Goal: Task Accomplishment & Management: Use online tool/utility

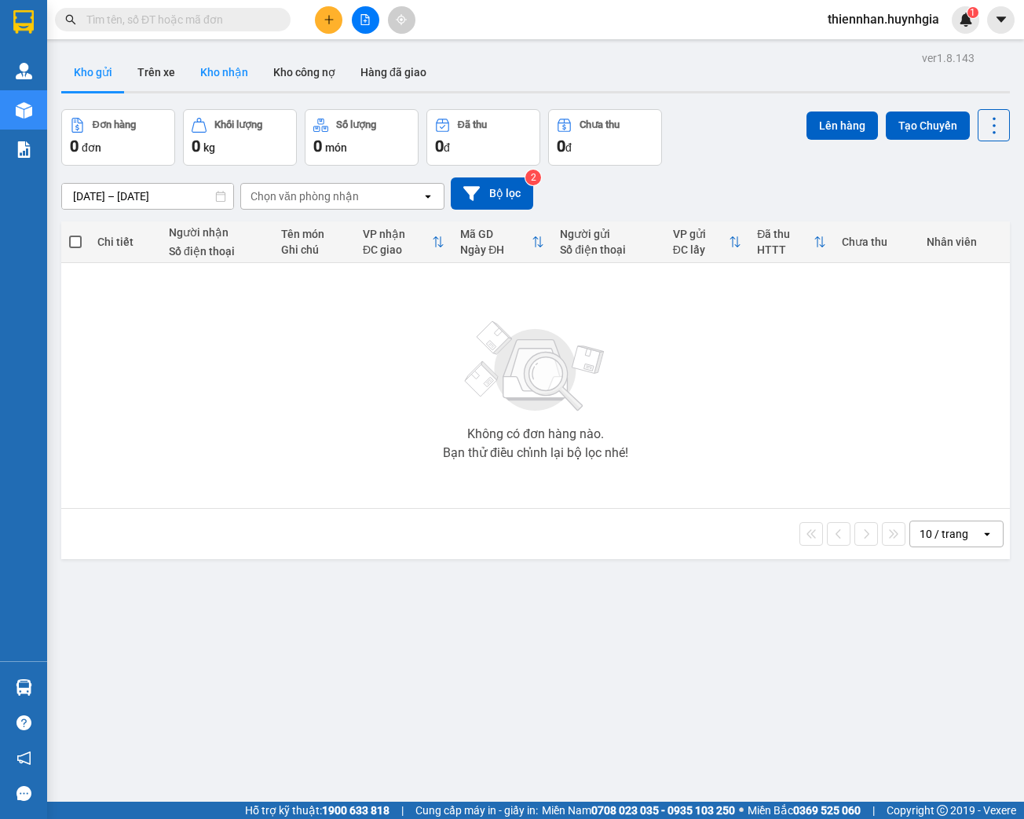
click at [212, 68] on button "Kho nhận" at bounding box center [224, 72] width 73 height 38
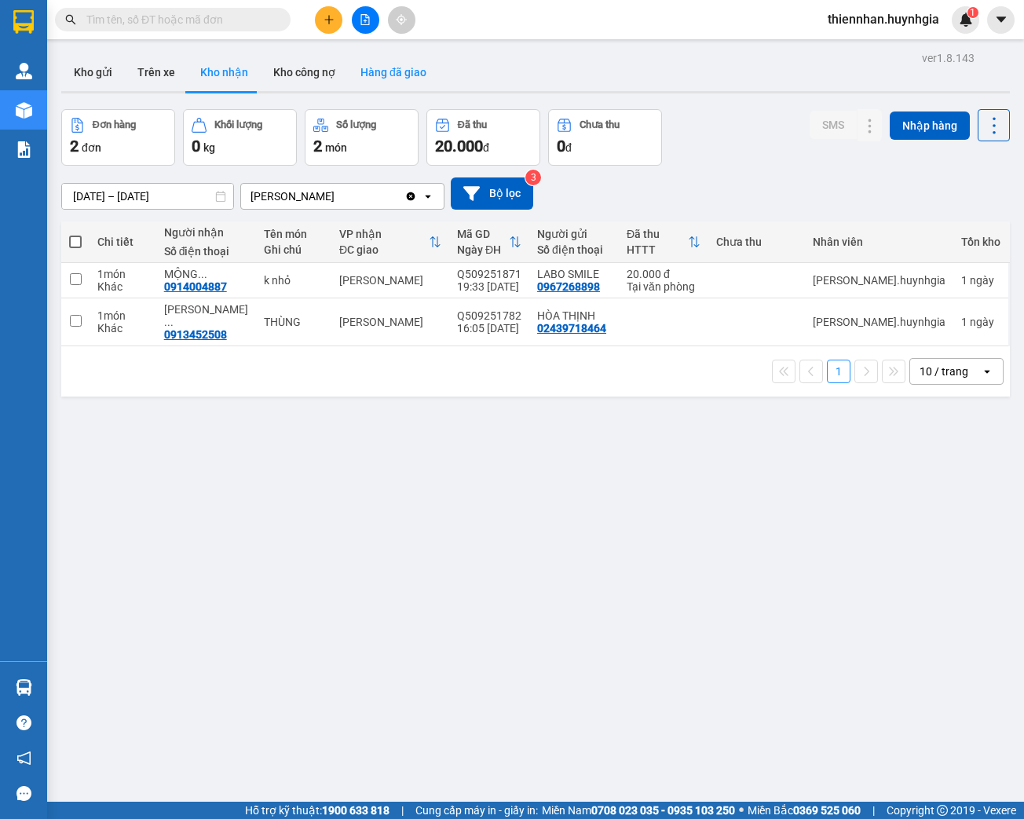
click at [383, 68] on button "Hàng đã giao" at bounding box center [393, 72] width 91 height 38
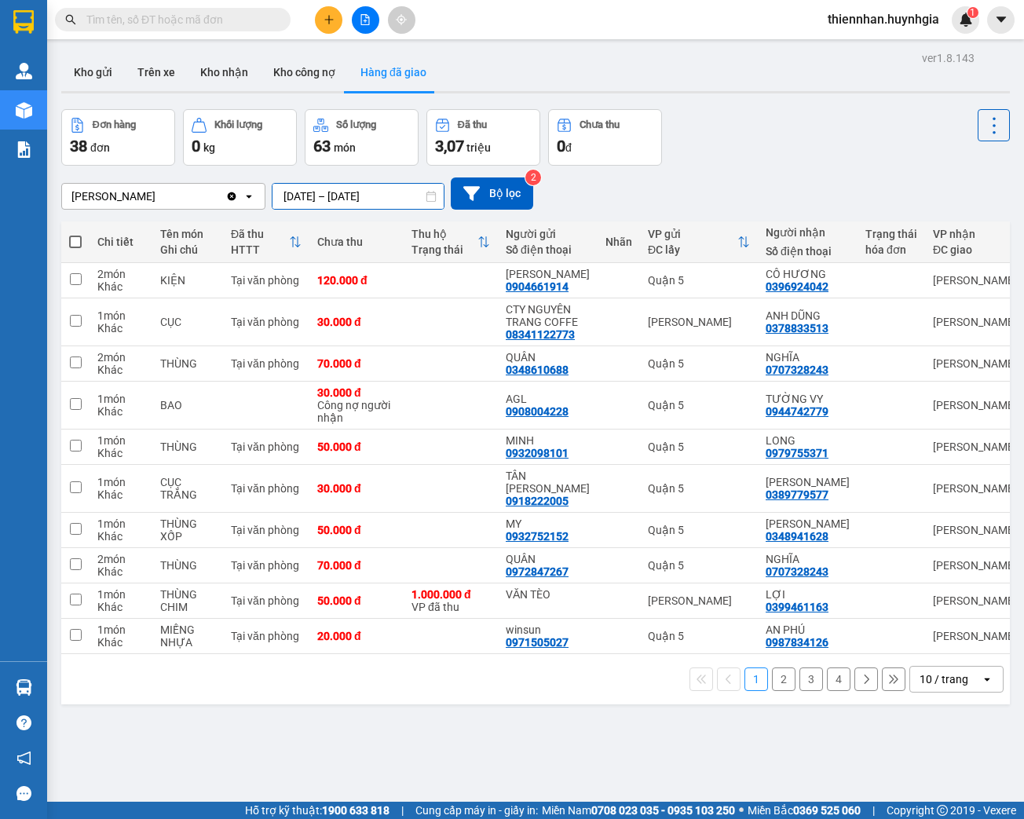
click at [369, 198] on input "[DATE] – [DATE]" at bounding box center [357, 196] width 171 height 25
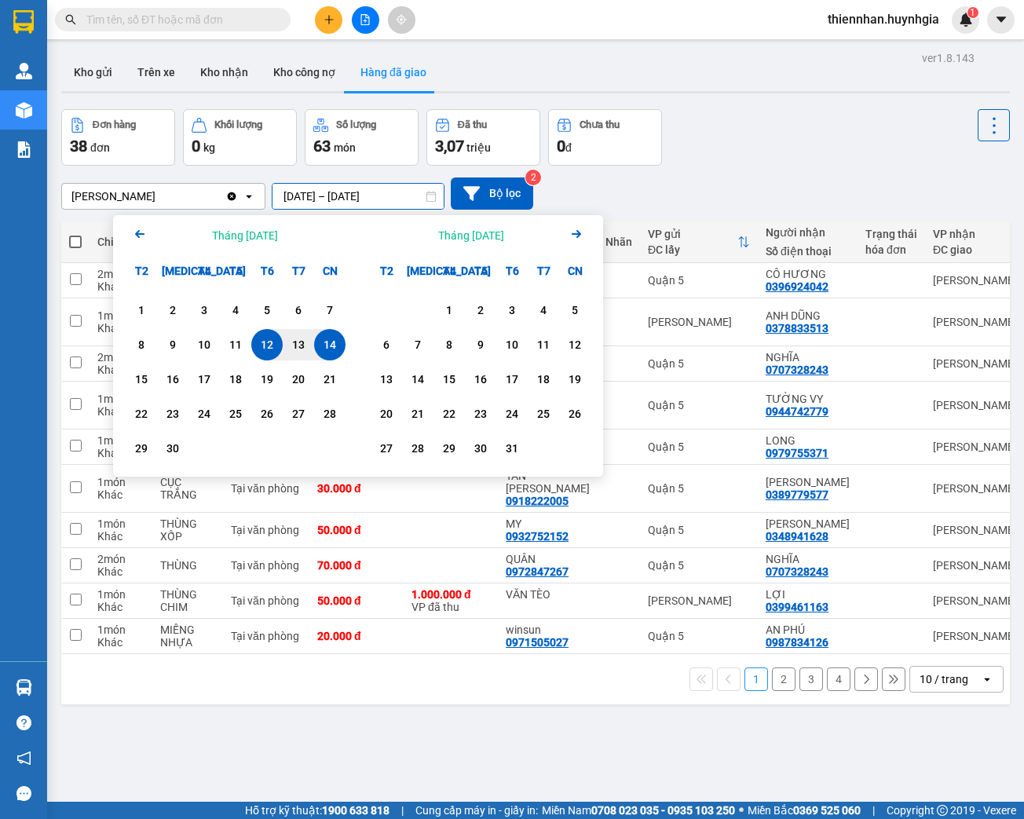
click at [336, 342] on div "14" at bounding box center [330, 344] width 22 height 19
click at [339, 341] on div "14" at bounding box center [330, 344] width 22 height 19
type input "[DATE] – [DATE]"
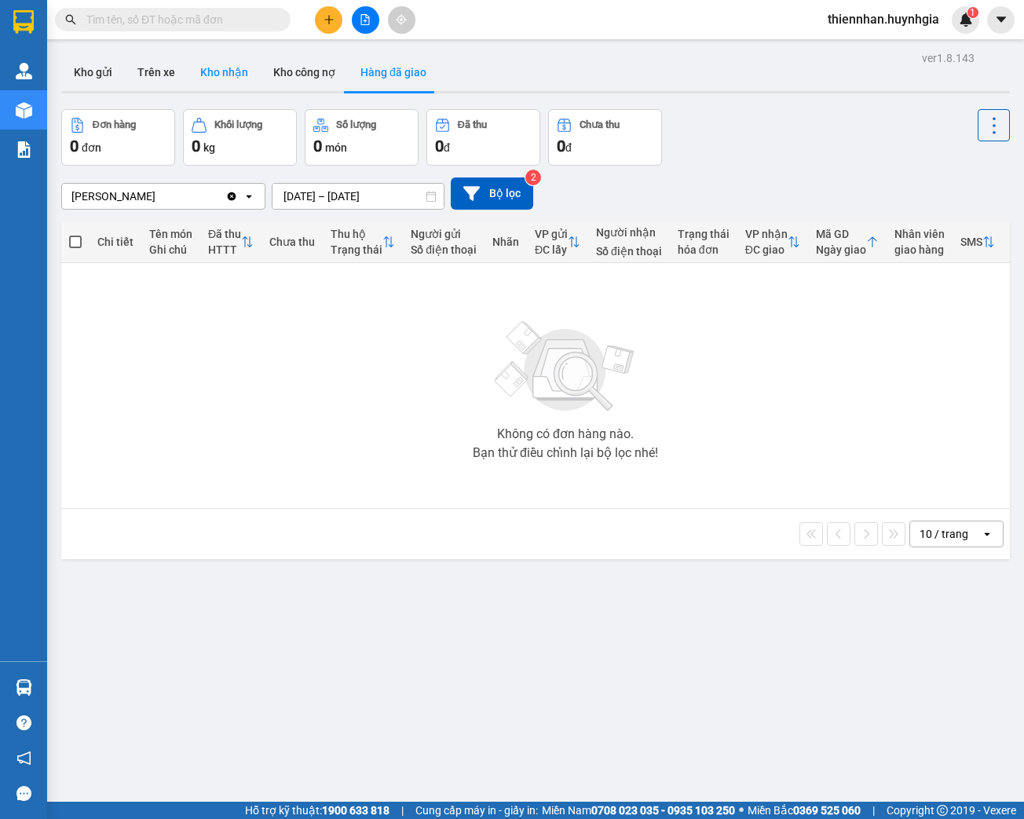
click at [216, 78] on button "Kho nhận" at bounding box center [224, 72] width 73 height 38
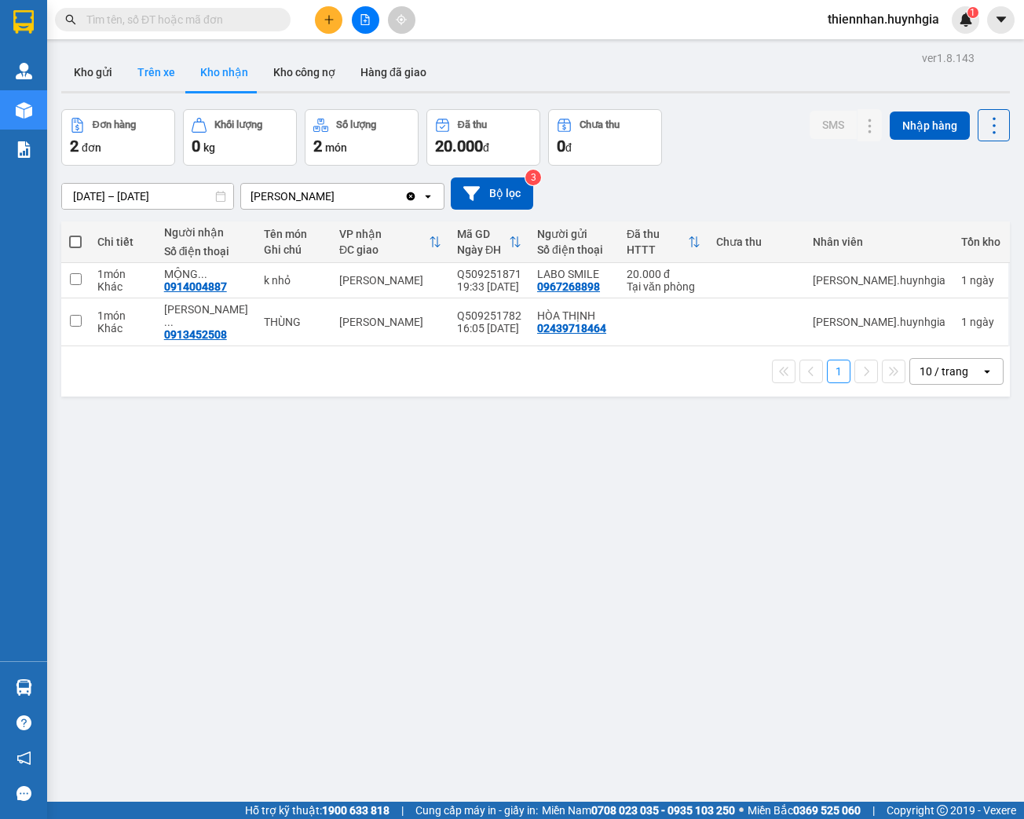
click at [162, 82] on button "Trên xe" at bounding box center [156, 72] width 63 height 38
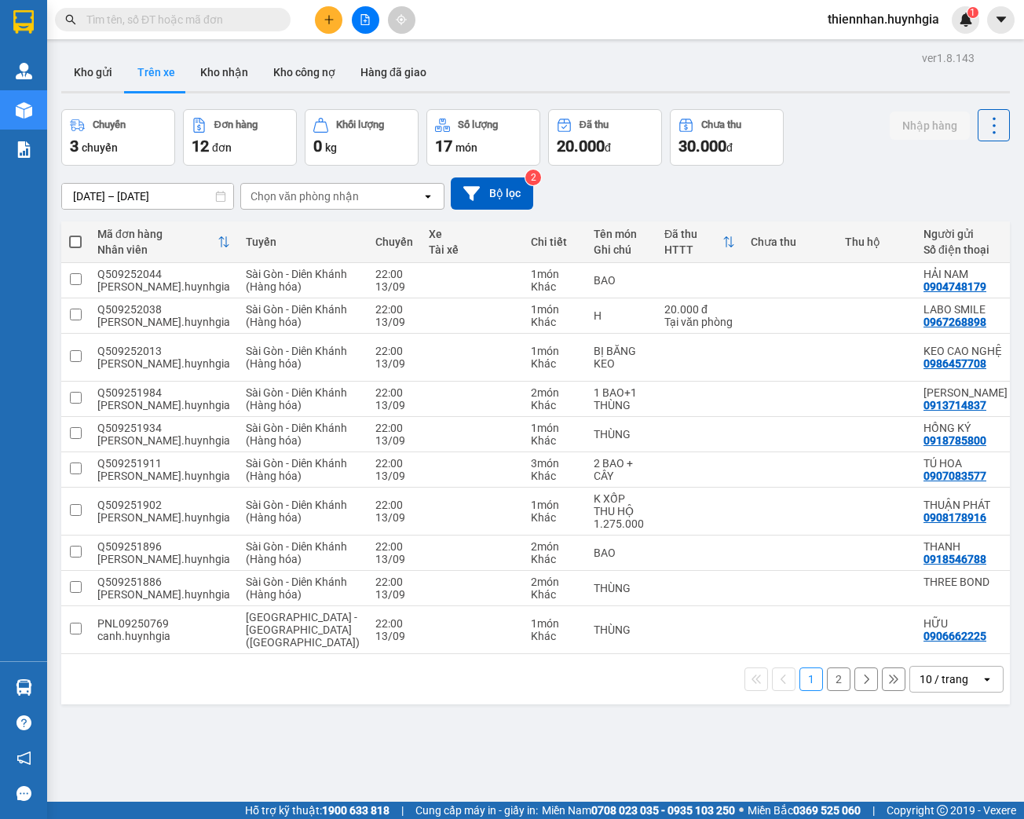
click at [397, 197] on div "Chọn văn phòng nhận" at bounding box center [331, 196] width 181 height 25
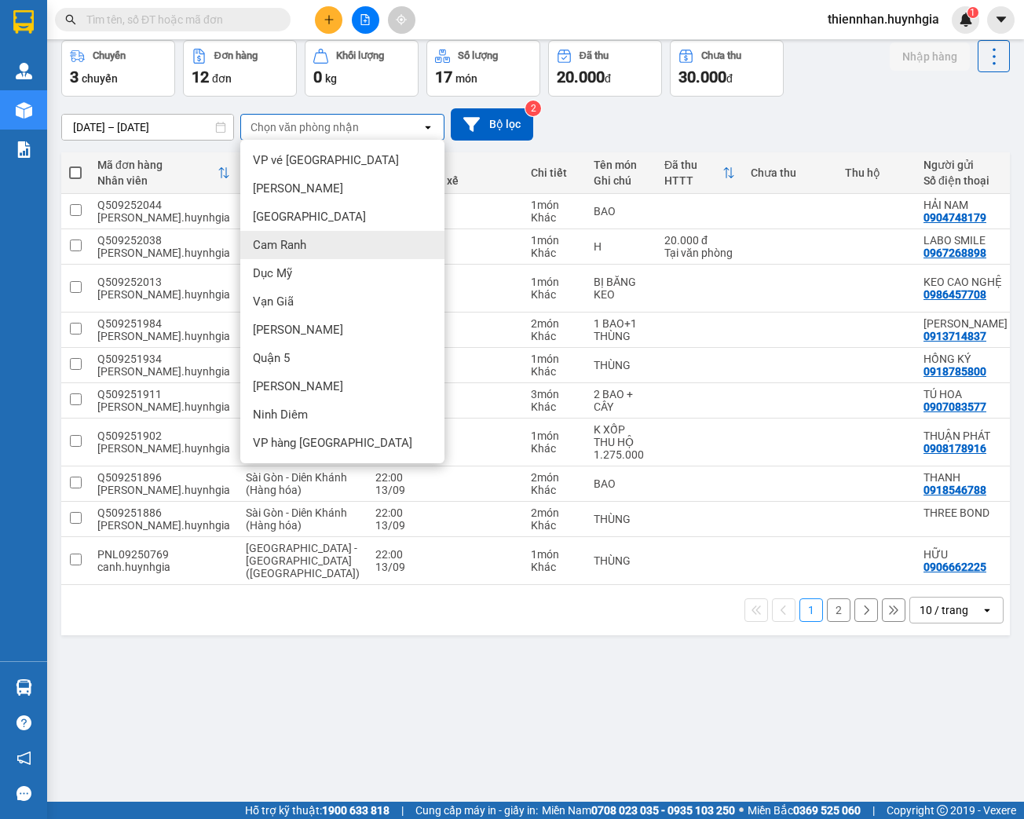
scroll to position [72, 0]
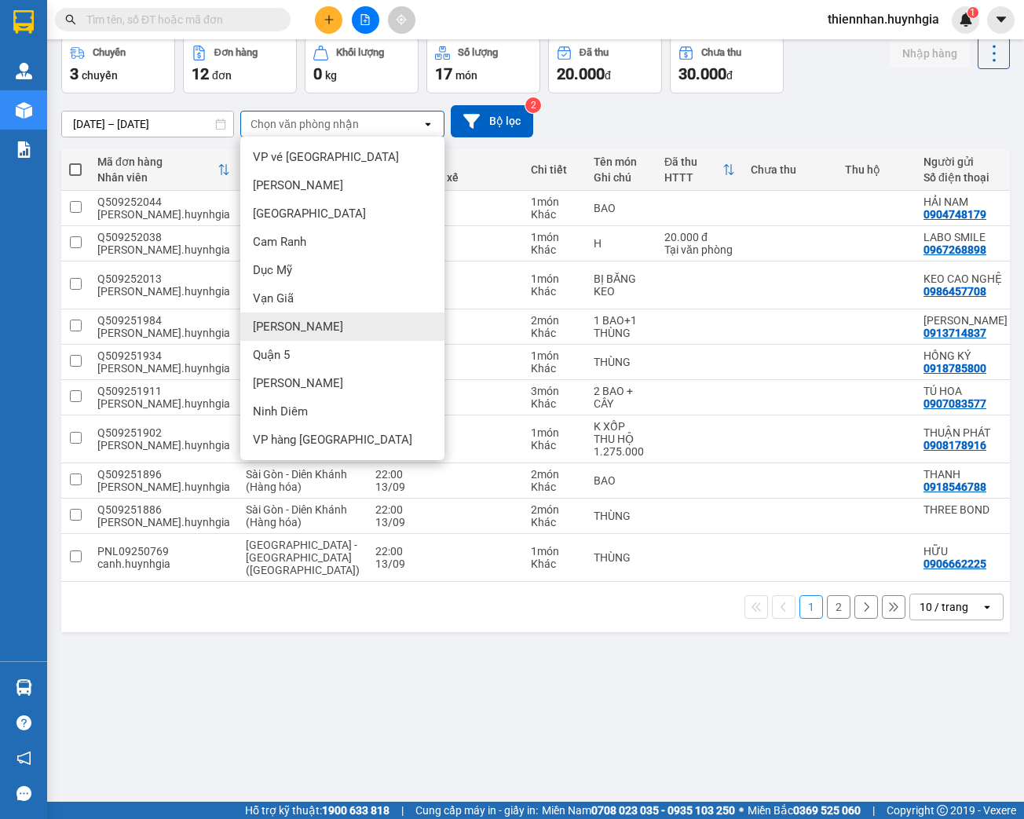
click at [345, 327] on div "[PERSON_NAME]" at bounding box center [342, 326] width 204 height 28
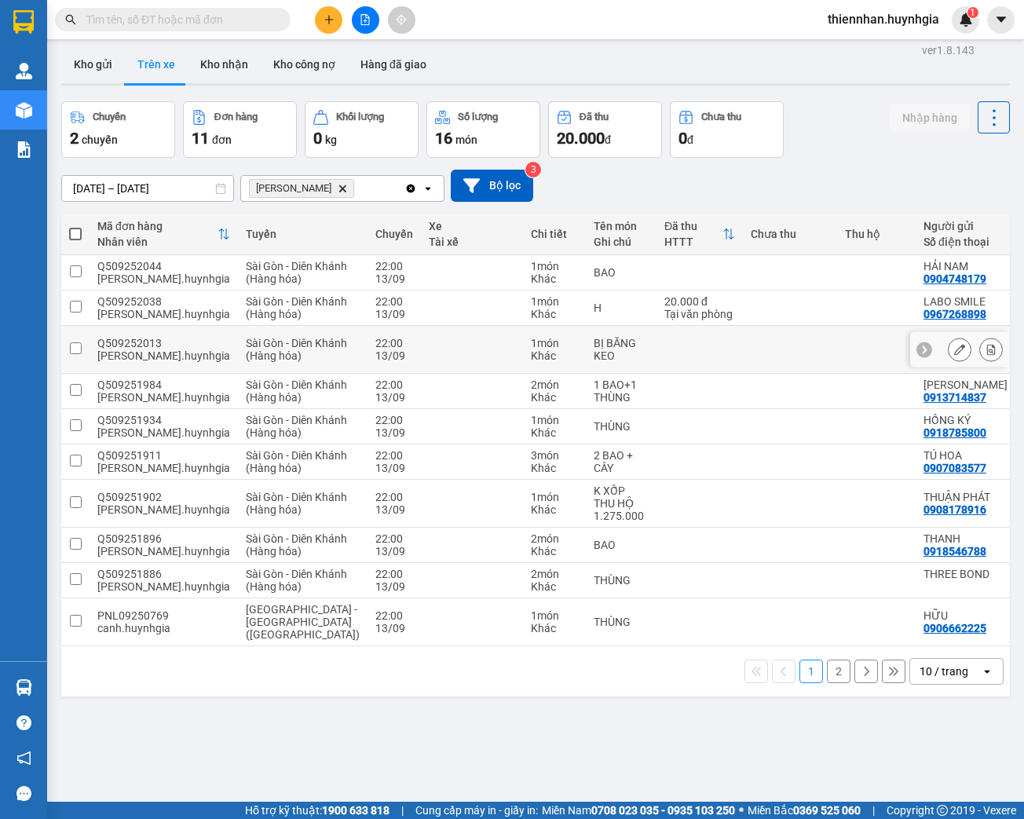
scroll to position [0, 0]
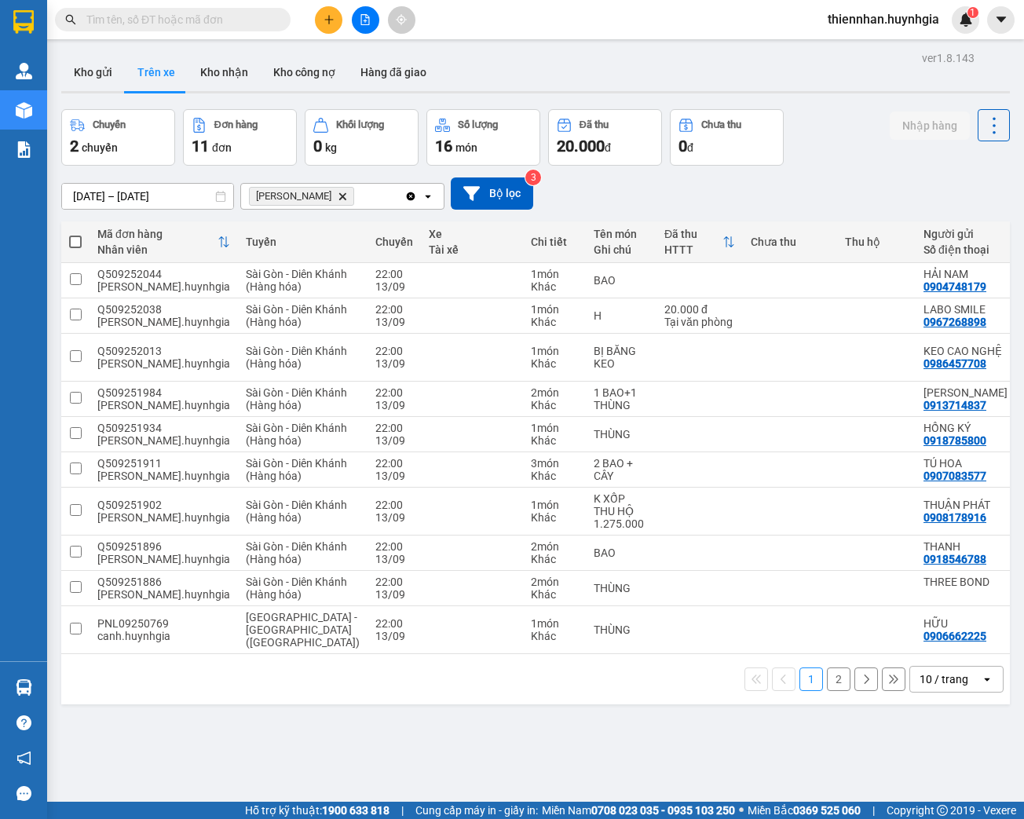
click at [942, 704] on div "1 2 10 / trang open" at bounding box center [535, 679] width 948 height 50
click at [947, 692] on div "10 / trang" at bounding box center [945, 678] width 71 height 25
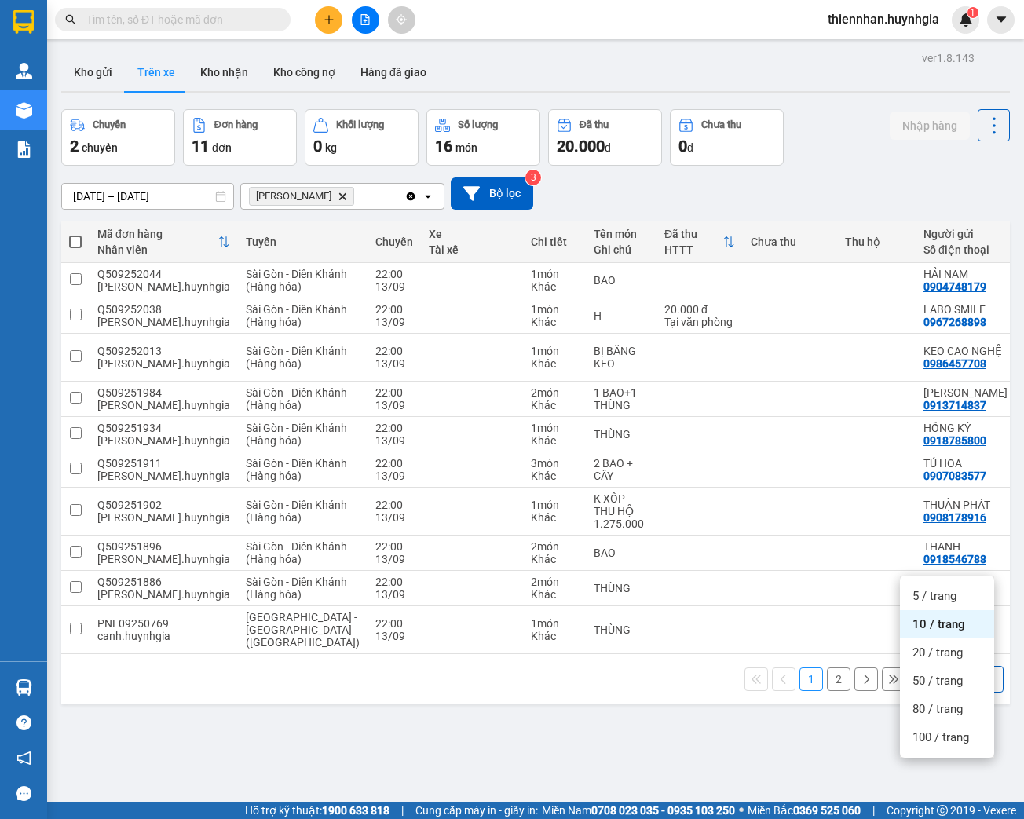
click at [948, 687] on div "10 / trang" at bounding box center [943, 679] width 49 height 16
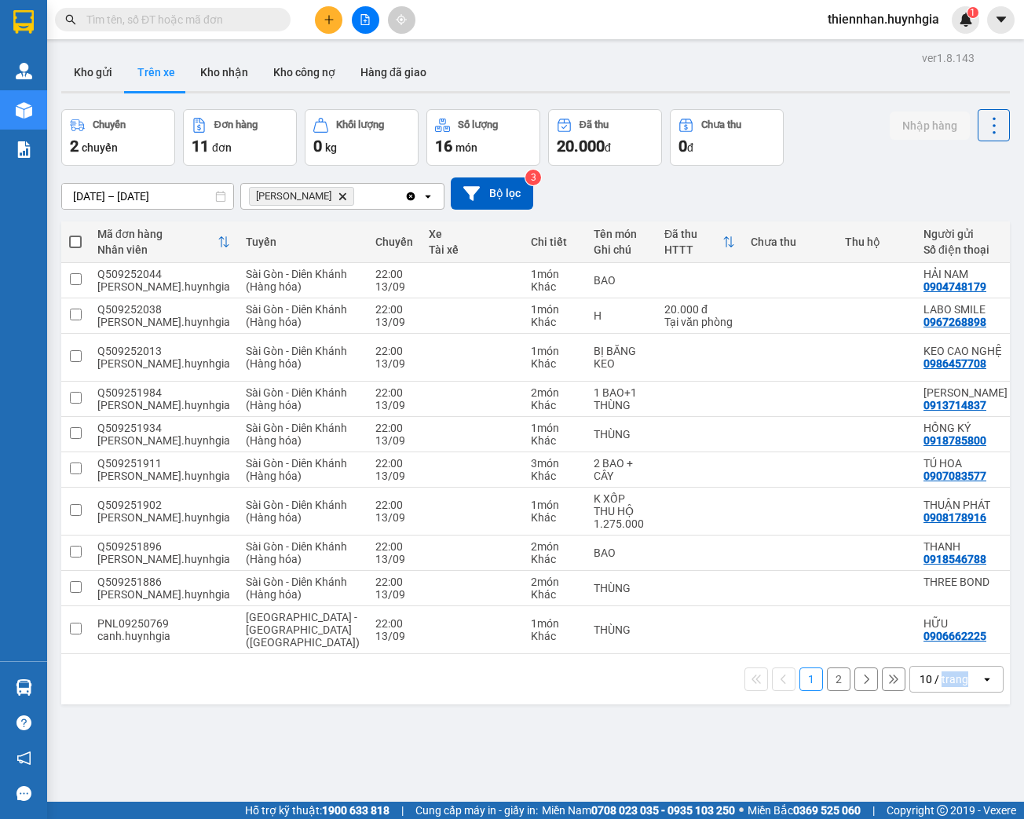
click at [948, 687] on div "10 / trang" at bounding box center [943, 679] width 49 height 16
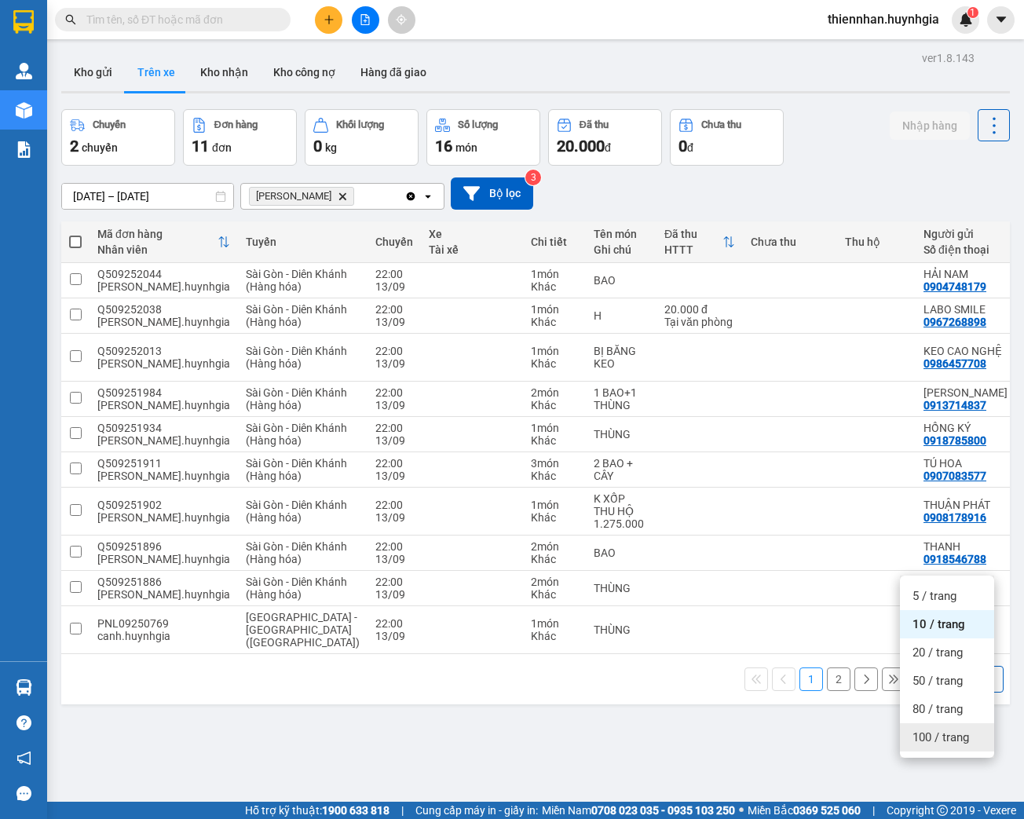
click at [943, 738] on span "100 / trang" at bounding box center [940, 737] width 57 height 16
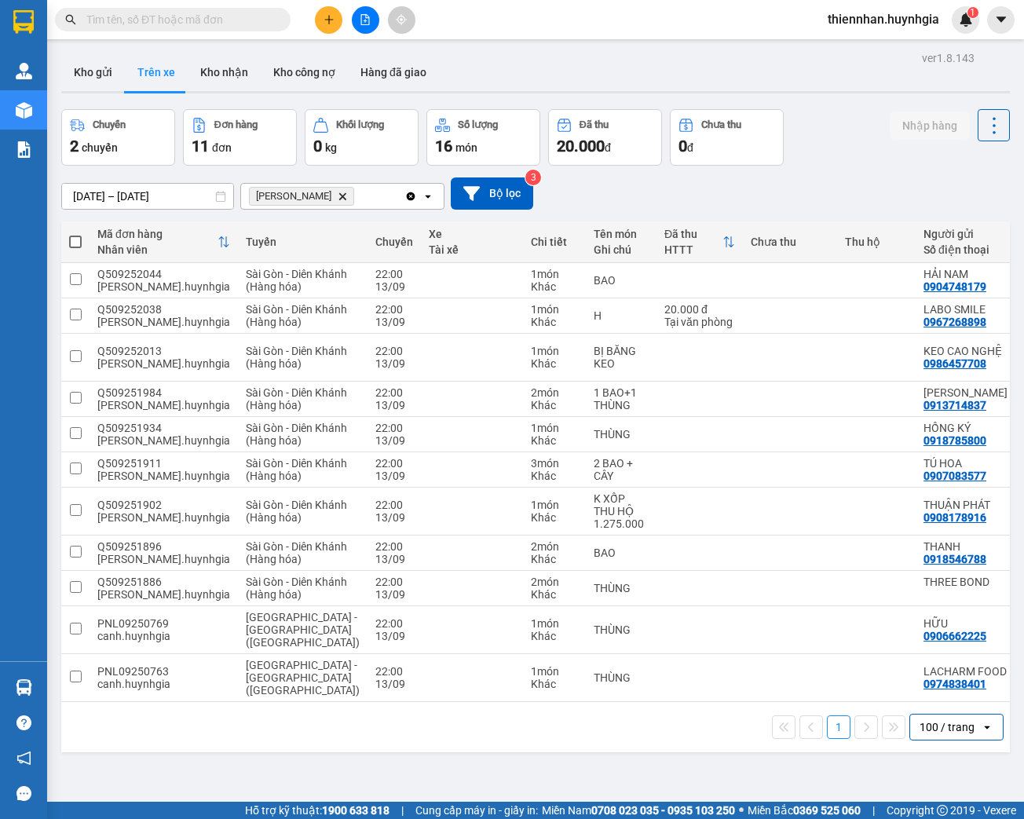
click at [183, 195] on input "[DATE] – [DATE]" at bounding box center [147, 196] width 171 height 25
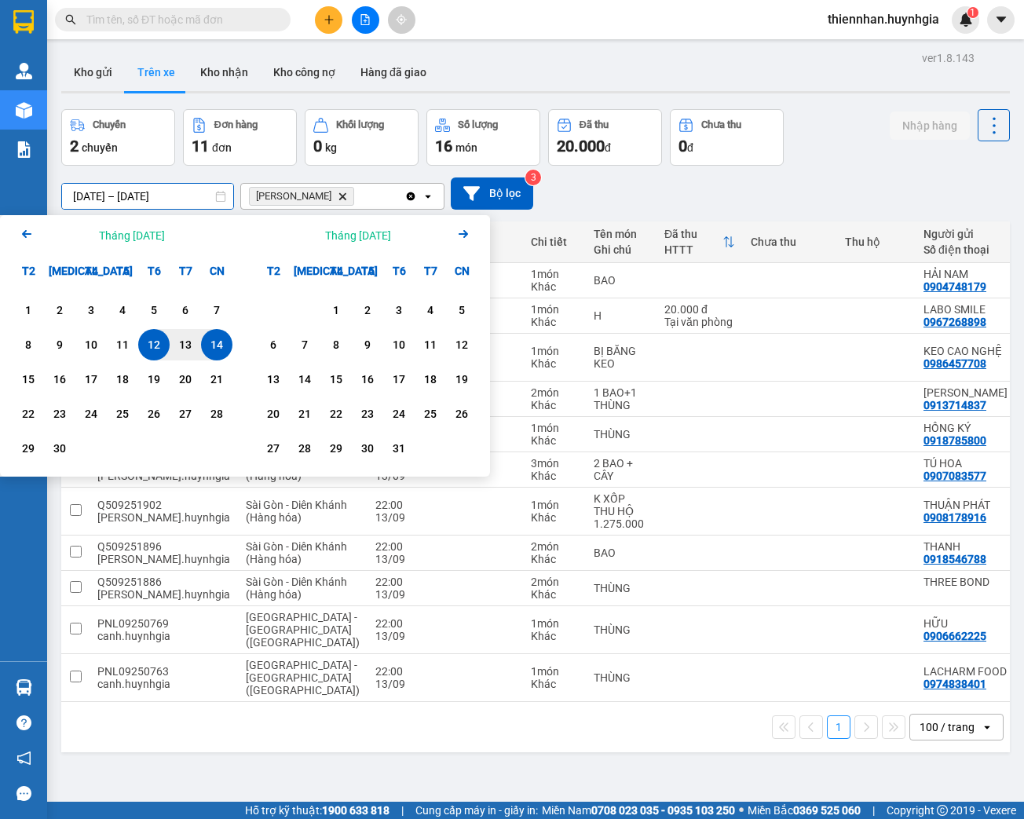
click at [224, 341] on div "14" at bounding box center [217, 344] width 22 height 19
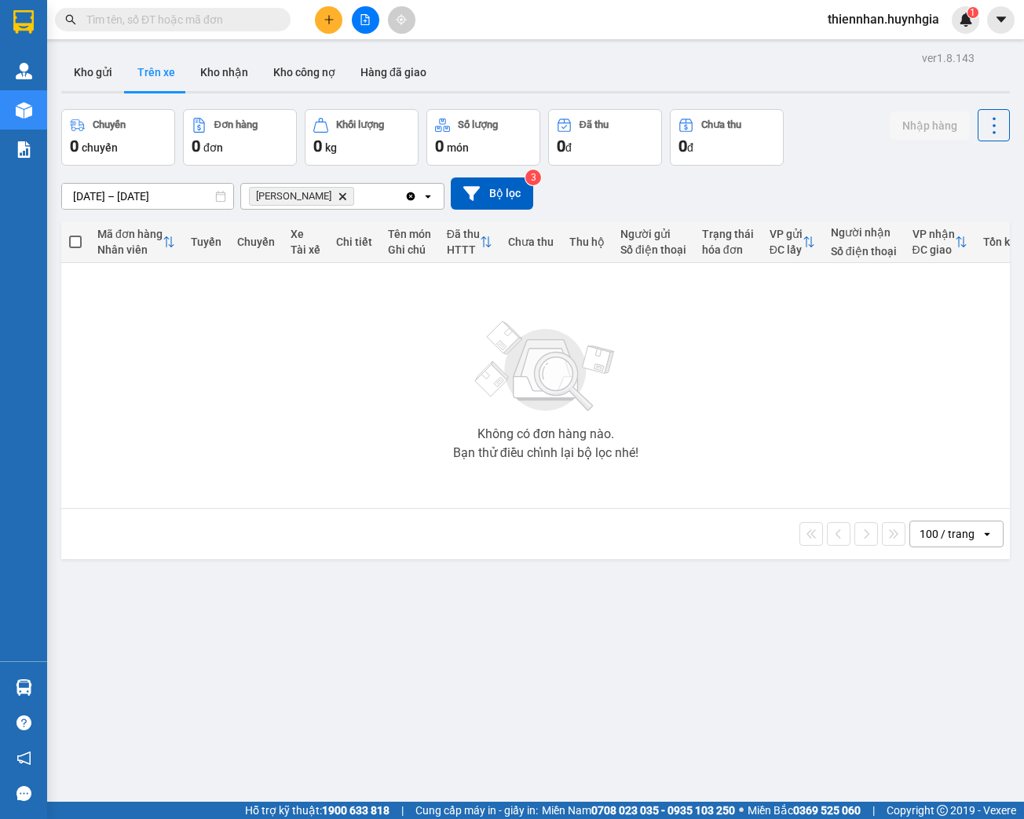
click at [196, 203] on input "[DATE] – [DATE]" at bounding box center [147, 196] width 171 height 25
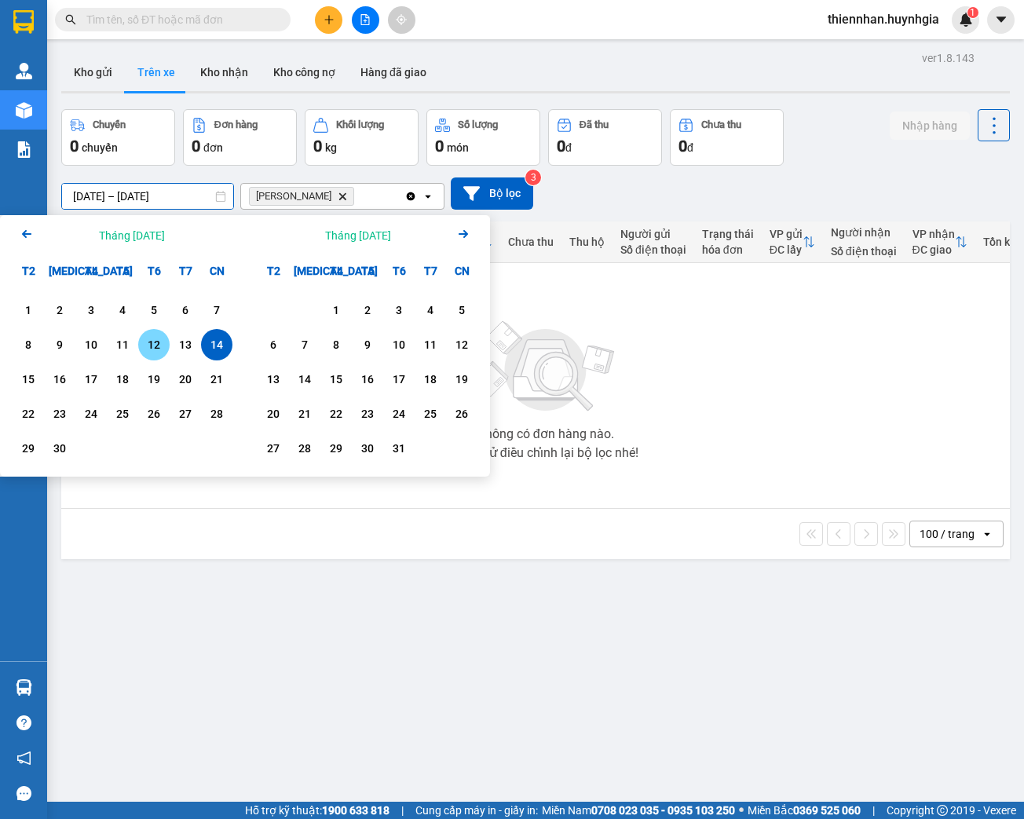
click at [166, 343] on div "12" at bounding box center [153, 344] width 31 height 31
click at [193, 345] on div "13" at bounding box center [185, 344] width 22 height 19
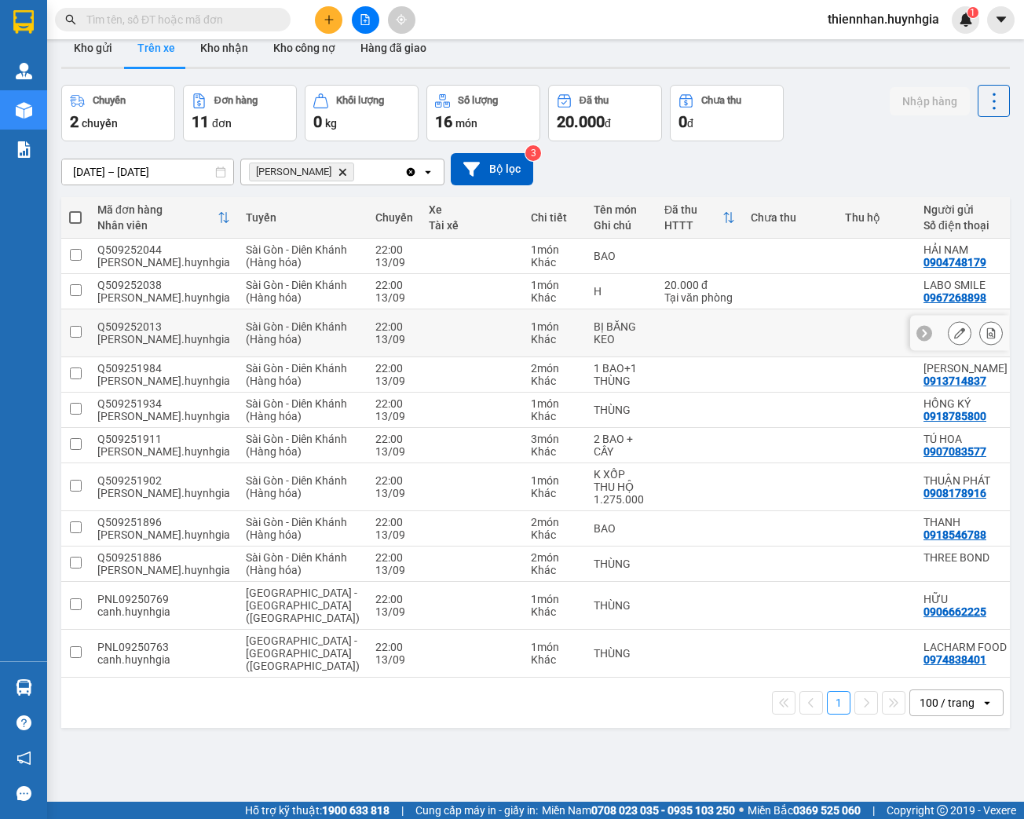
scroll to position [72, 0]
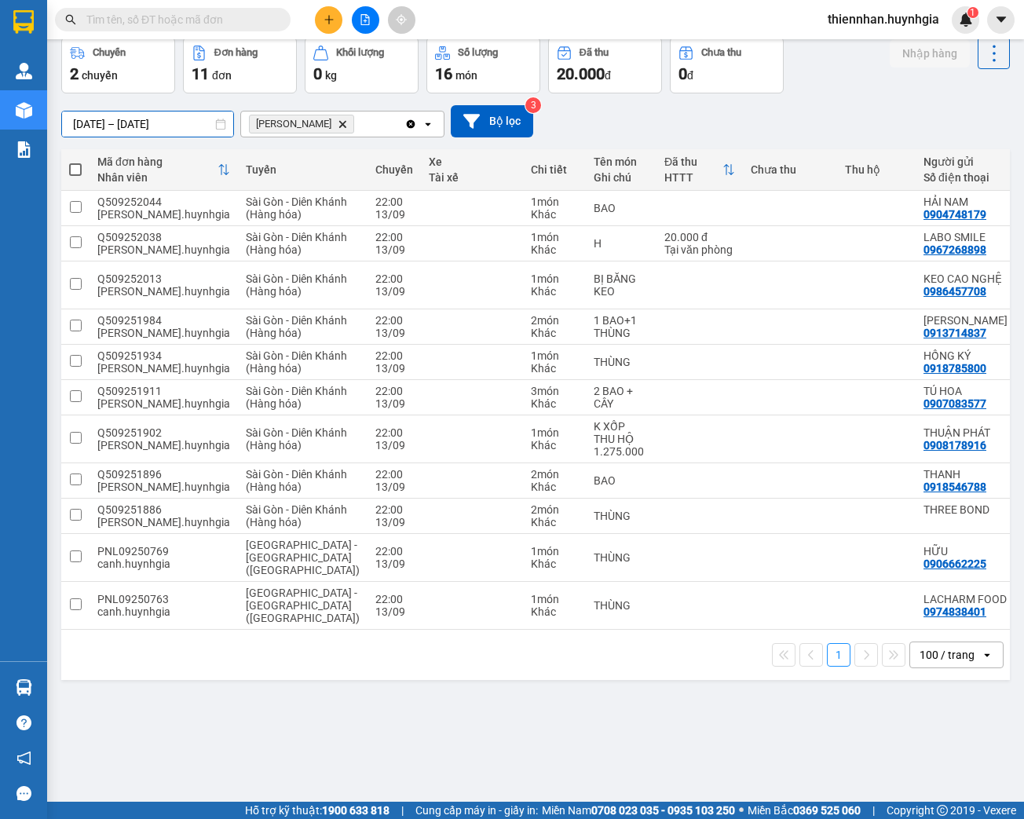
click at [156, 120] on input "[DATE] – [DATE]" at bounding box center [147, 123] width 171 height 25
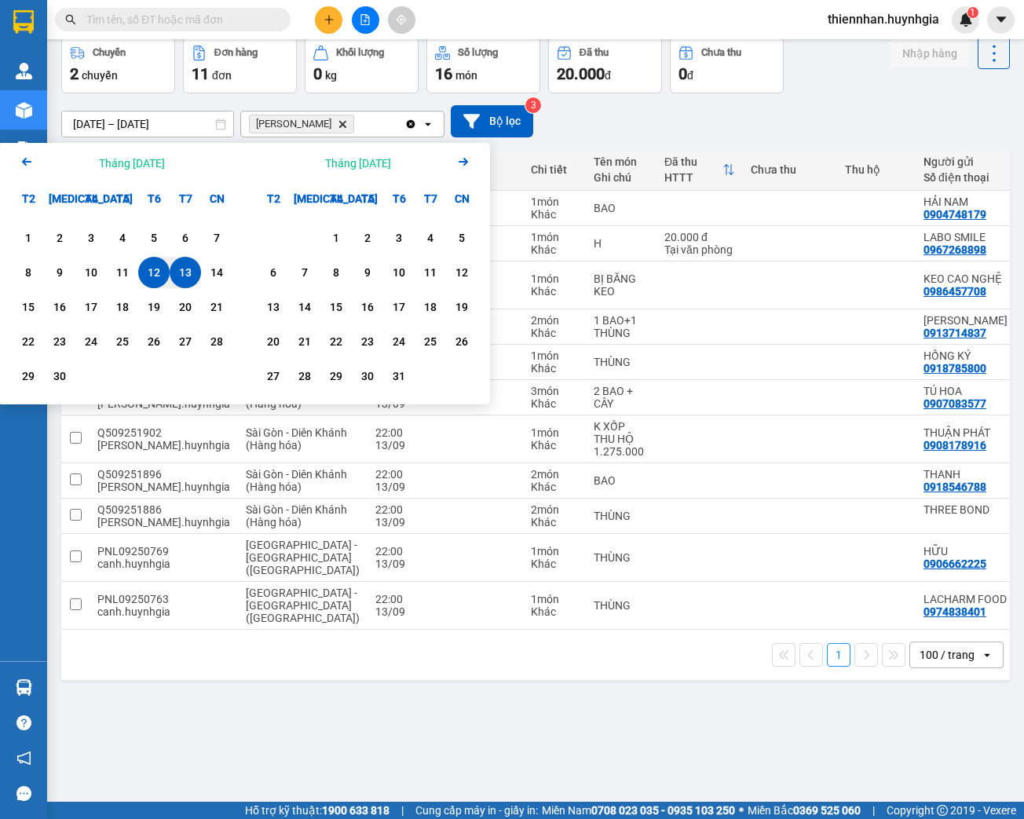
click at [159, 276] on div "12" at bounding box center [154, 272] width 22 height 19
click at [176, 276] on div "13" at bounding box center [185, 272] width 22 height 19
type input "[DATE] – [DATE]"
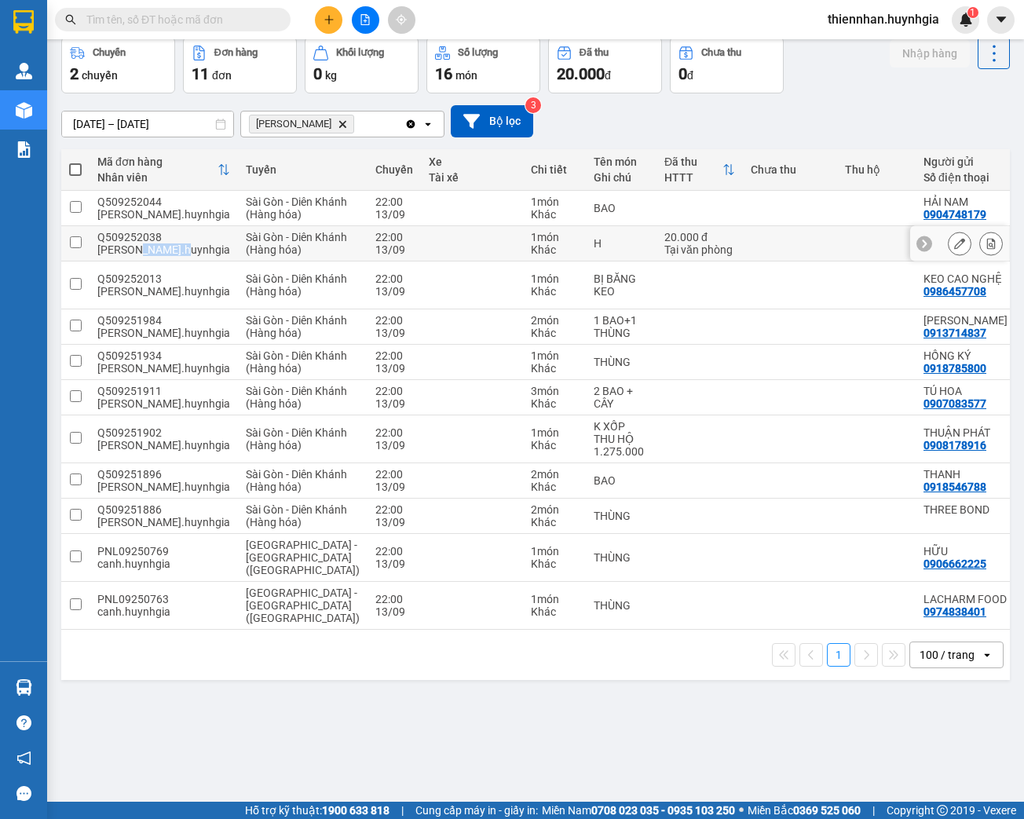
click at [176, 261] on td "Q509252038 [PERSON_NAME].huynhgia" at bounding box center [163, 243] width 148 height 35
checkbox input "false"
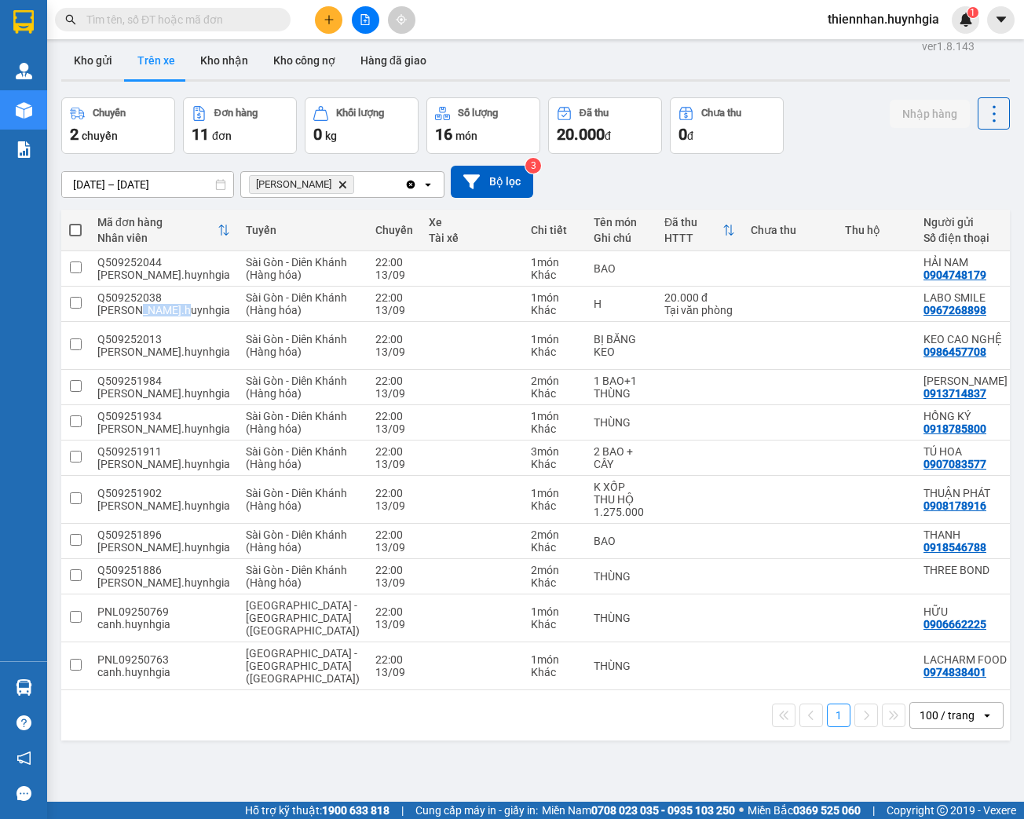
scroll to position [0, 0]
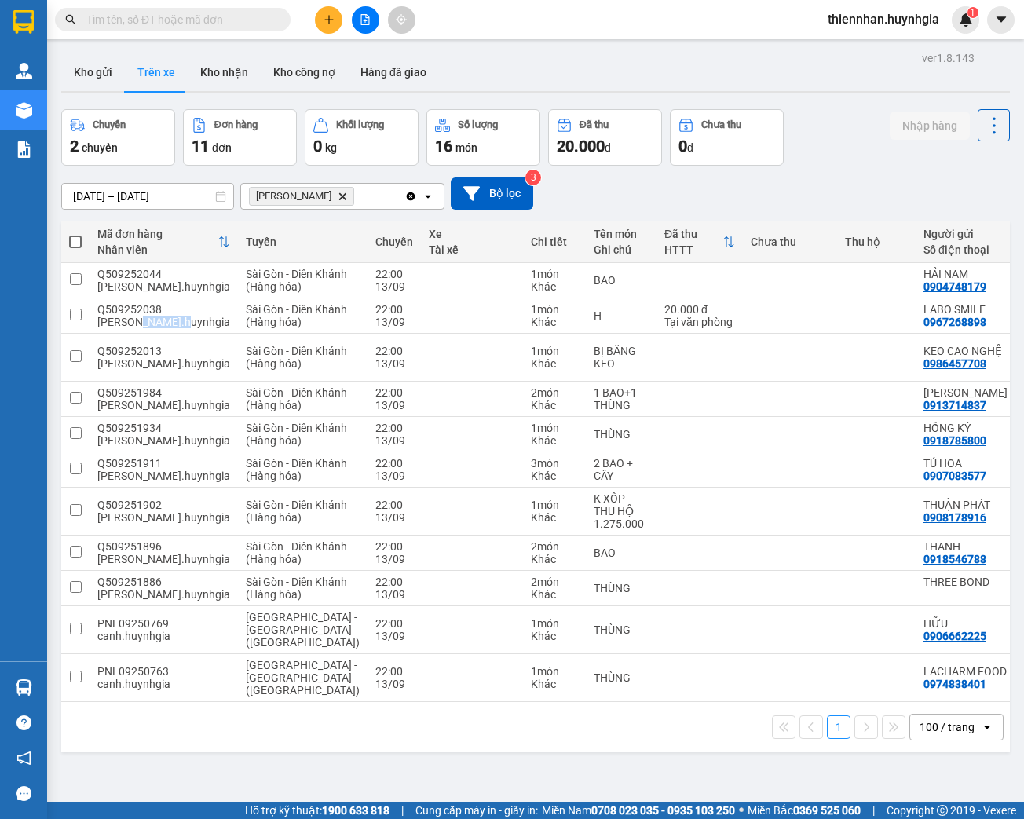
click at [78, 239] on span at bounding box center [75, 241] width 13 height 13
click at [75, 234] on input "checkbox" at bounding box center [75, 234] width 0 height 0
checkbox input "true"
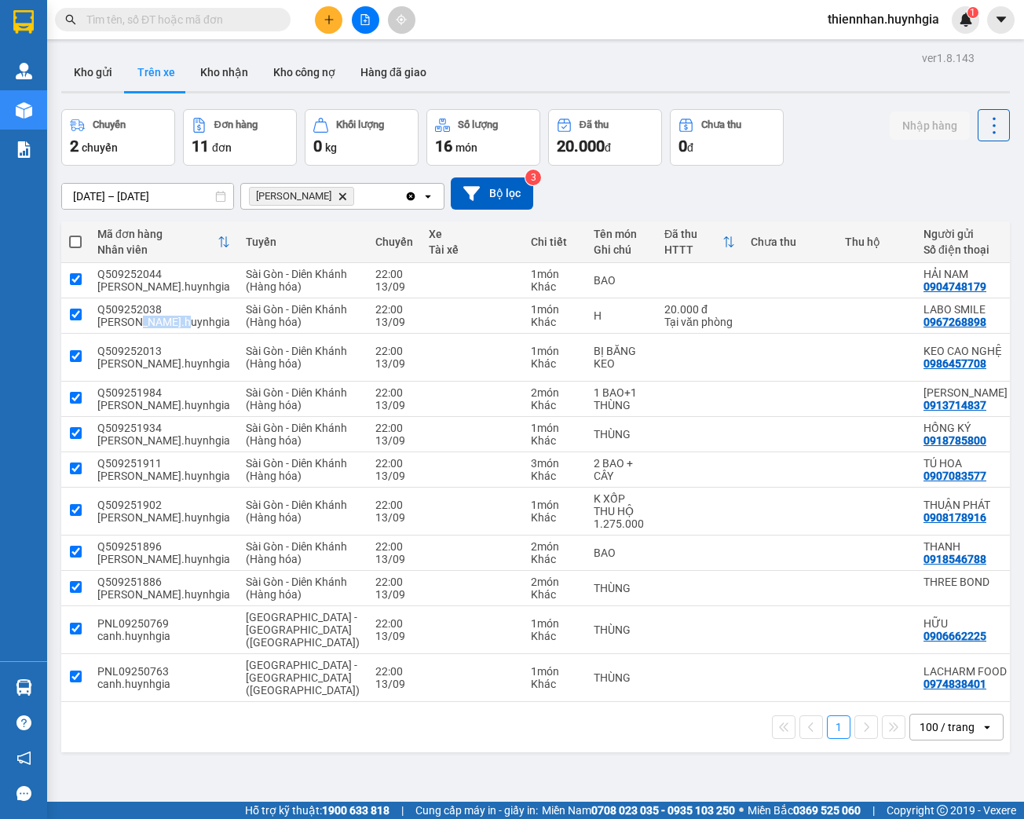
checkbox input "true"
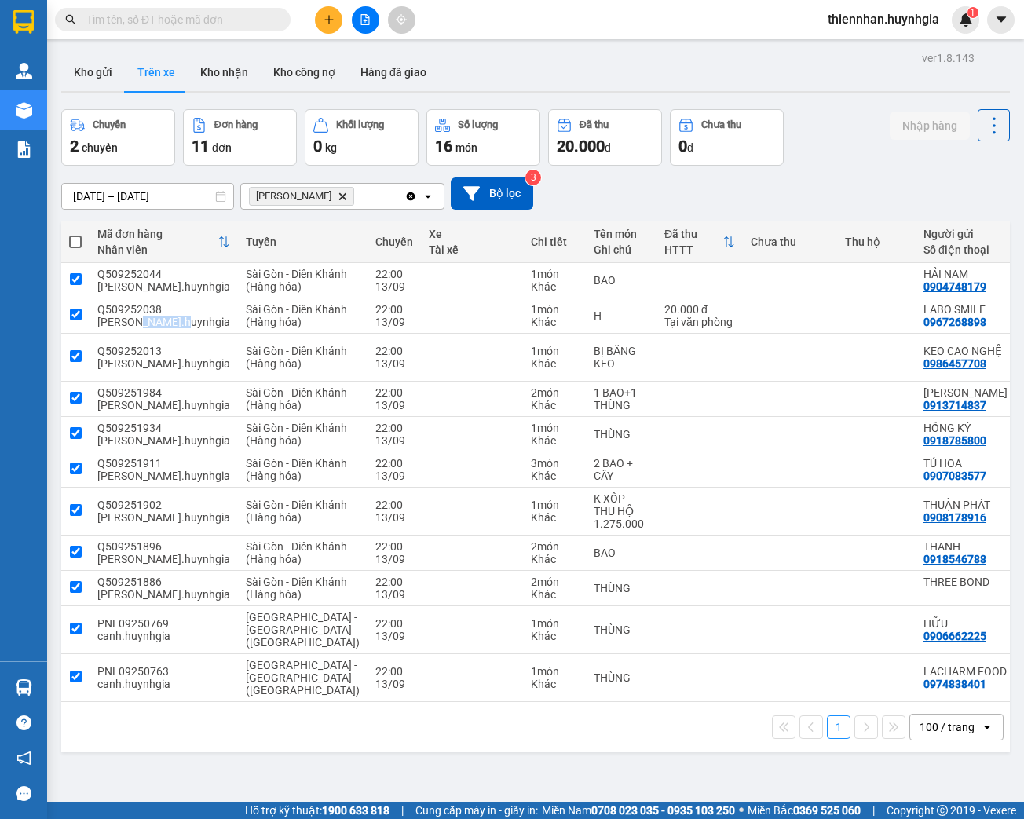
checkbox input "true"
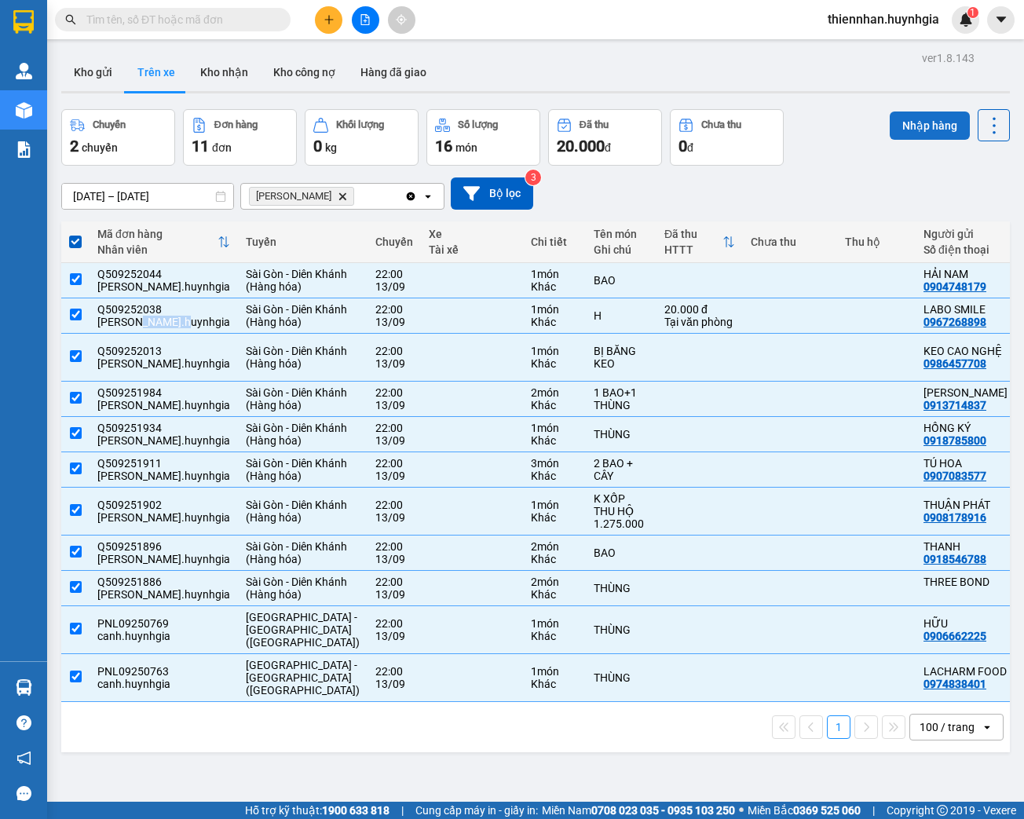
click at [938, 116] on button "Nhập hàng" at bounding box center [929, 125] width 80 height 28
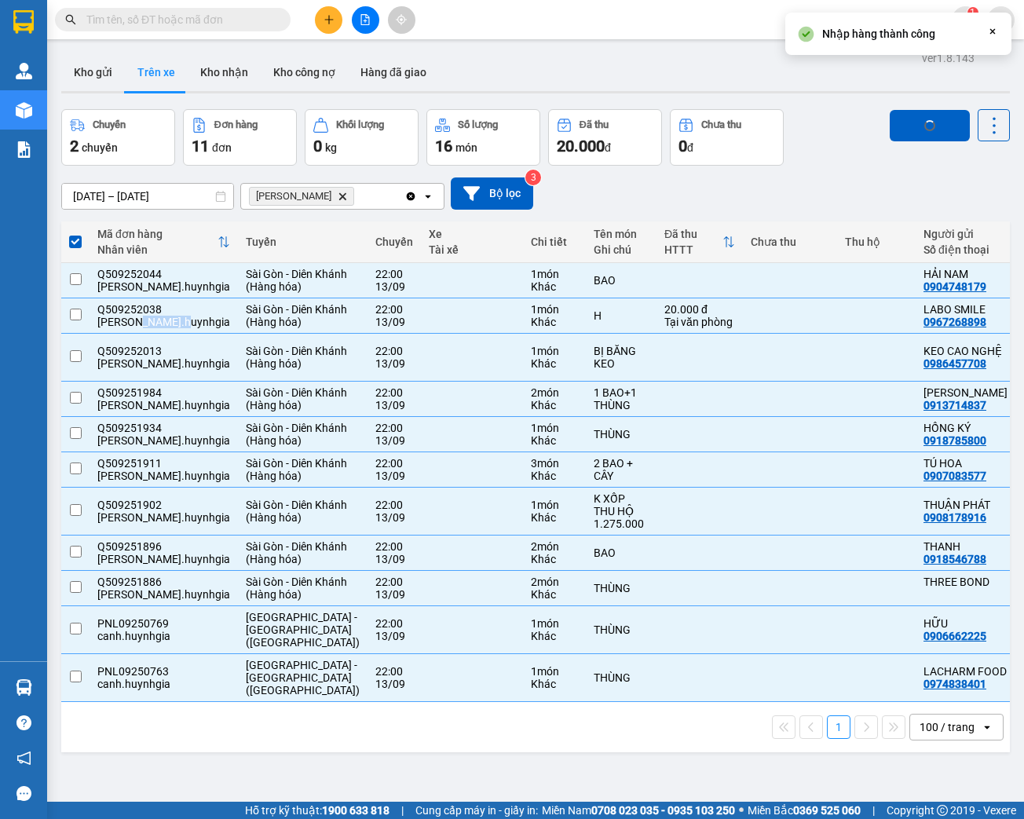
checkbox input "false"
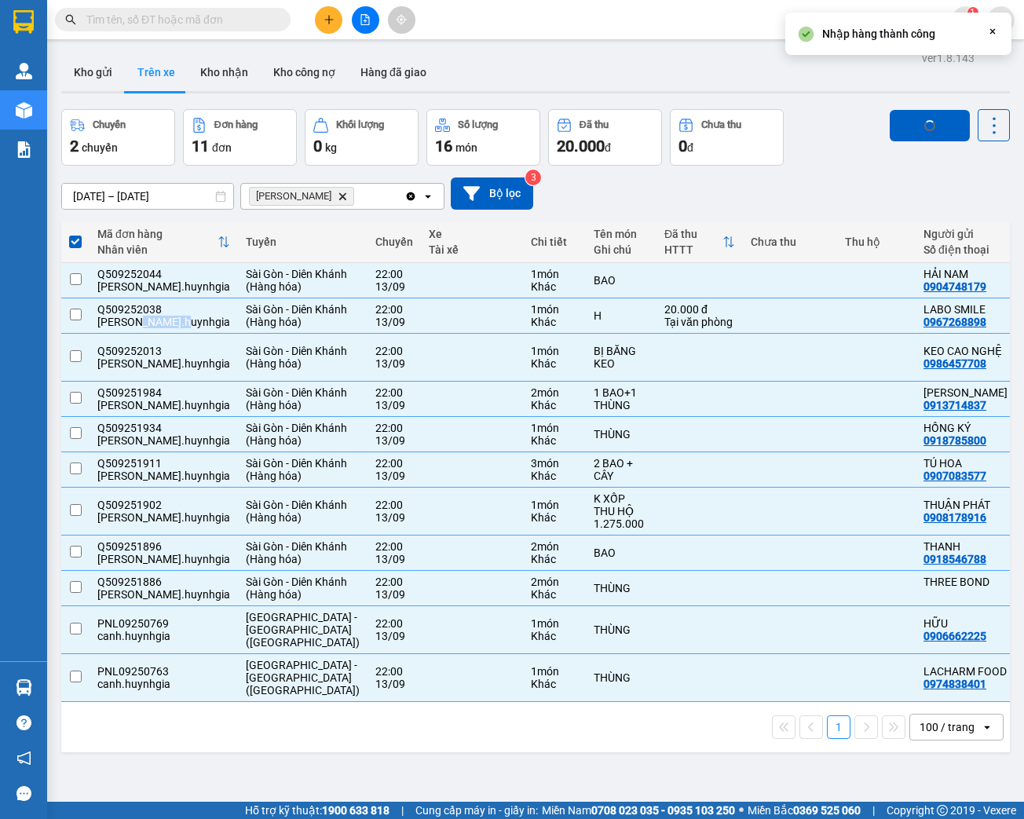
checkbox input "false"
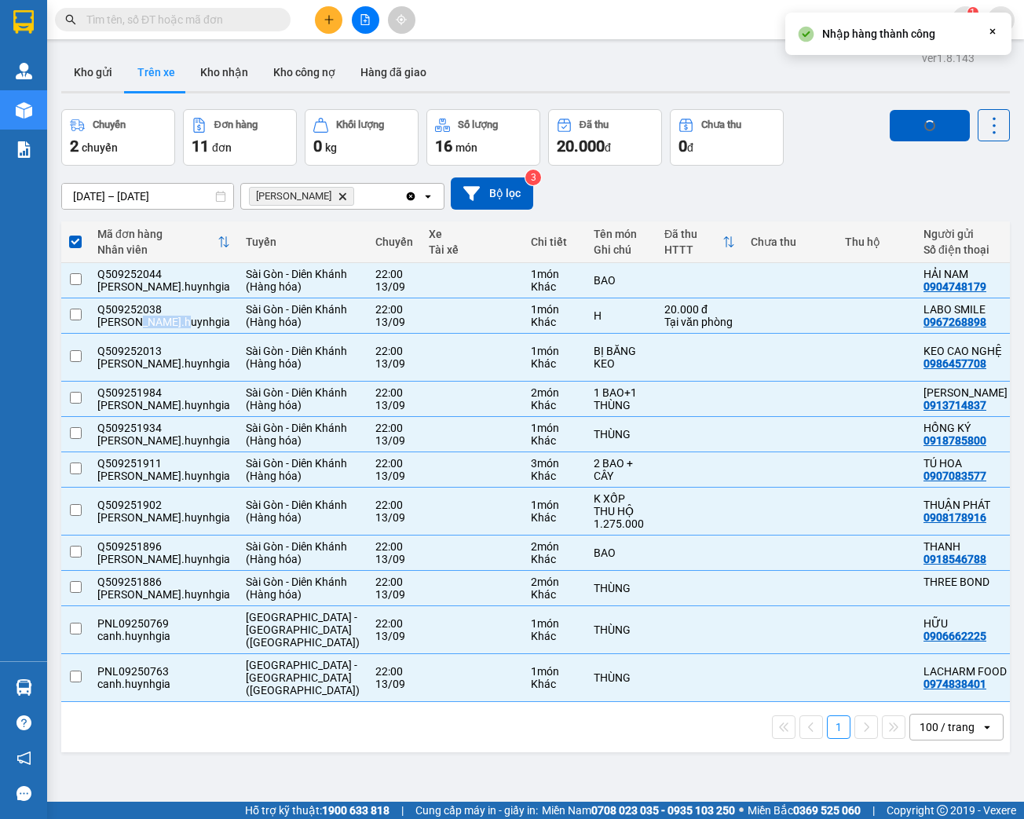
checkbox input "false"
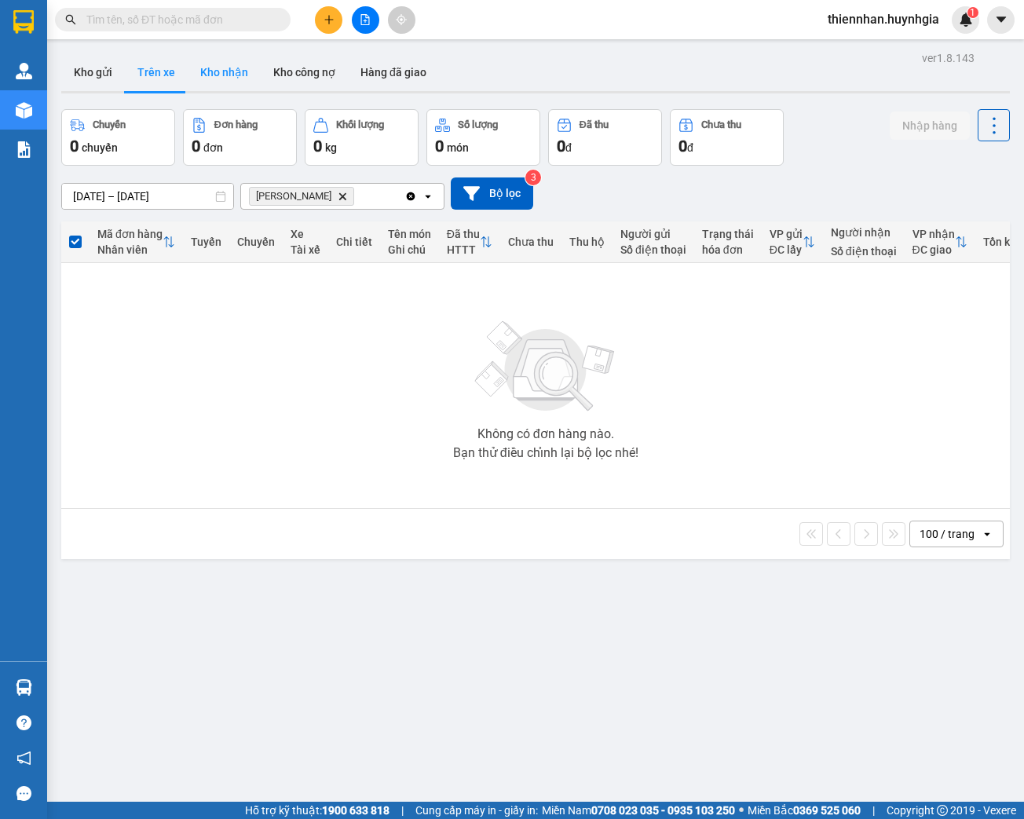
click at [218, 84] on button "Kho nhận" at bounding box center [224, 72] width 73 height 38
type input "[DATE] – [DATE]"
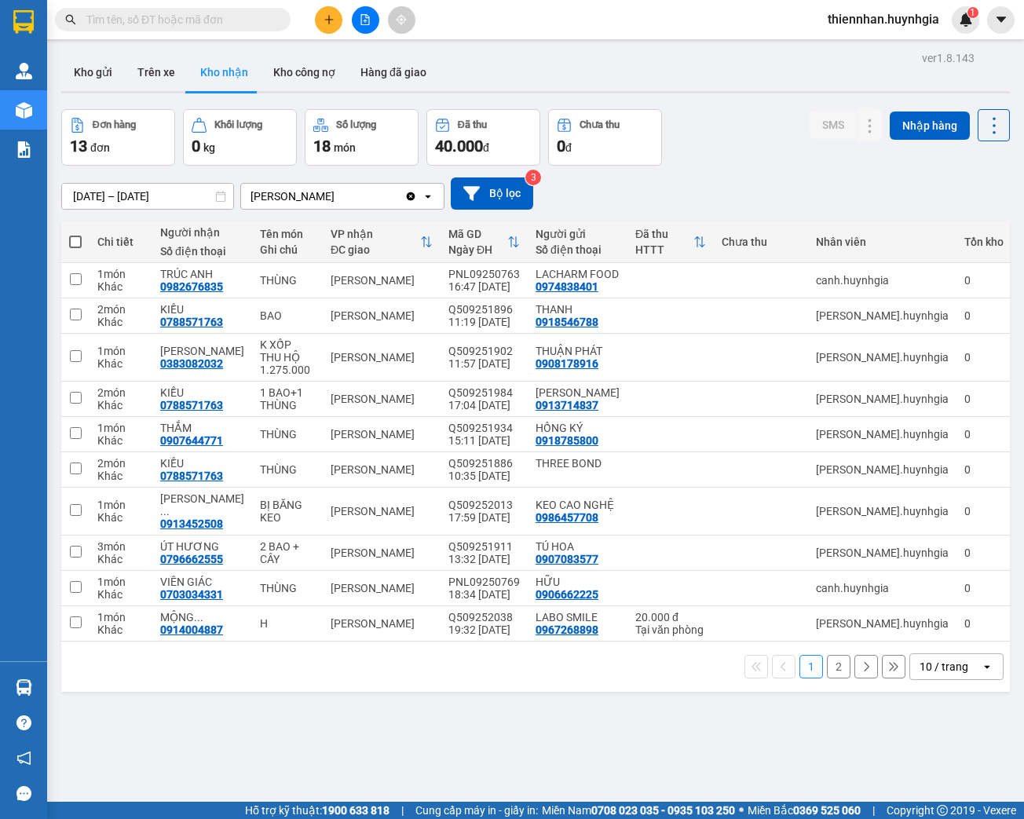
click at [76, 245] on span at bounding box center [75, 241] width 13 height 13
click at [75, 234] on input "checkbox" at bounding box center [75, 234] width 0 height 0
checkbox input "true"
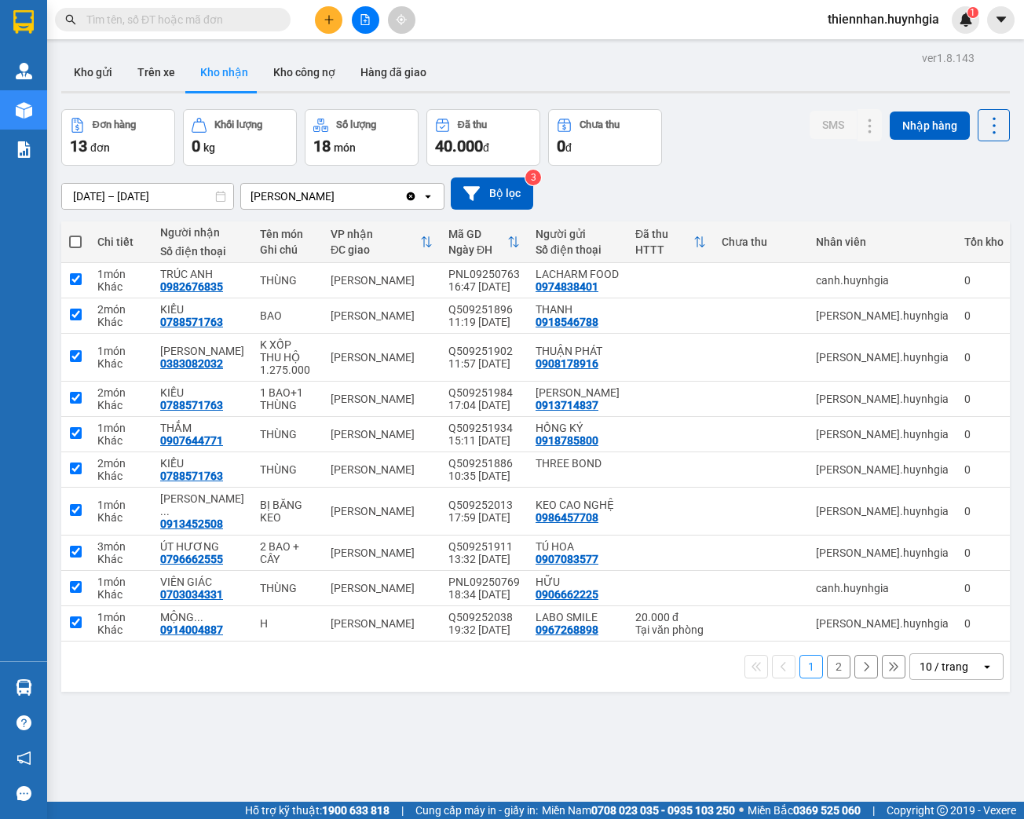
checkbox input "true"
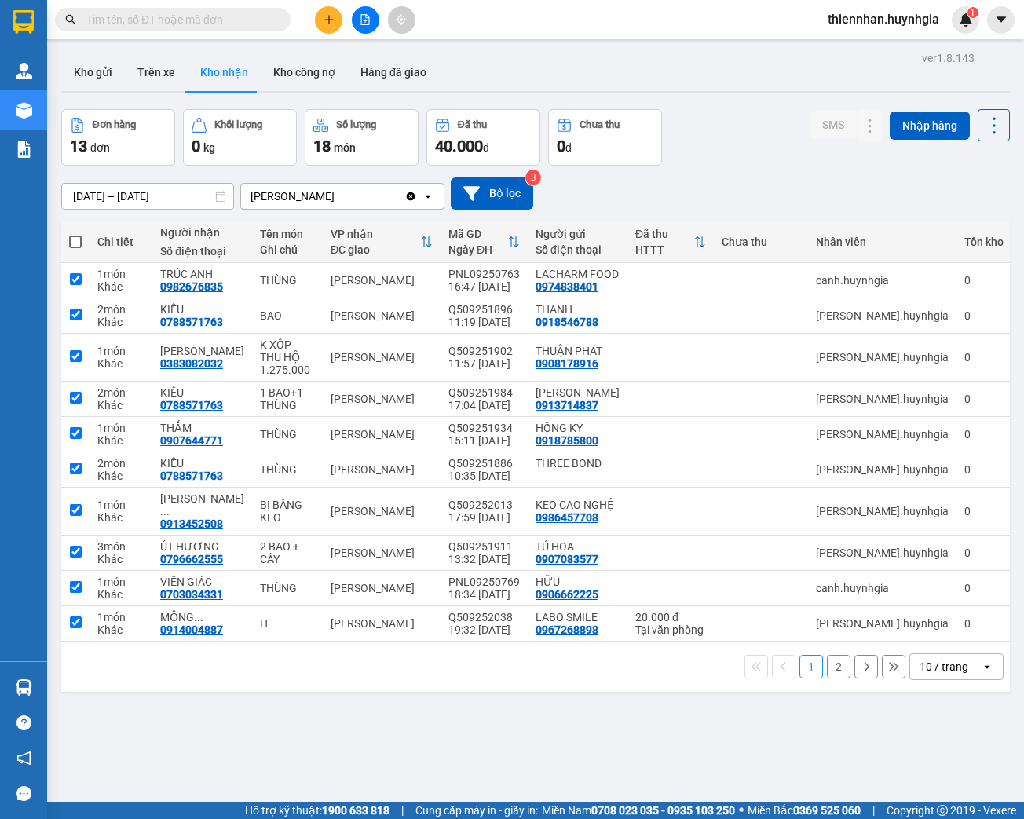
checkbox input "true"
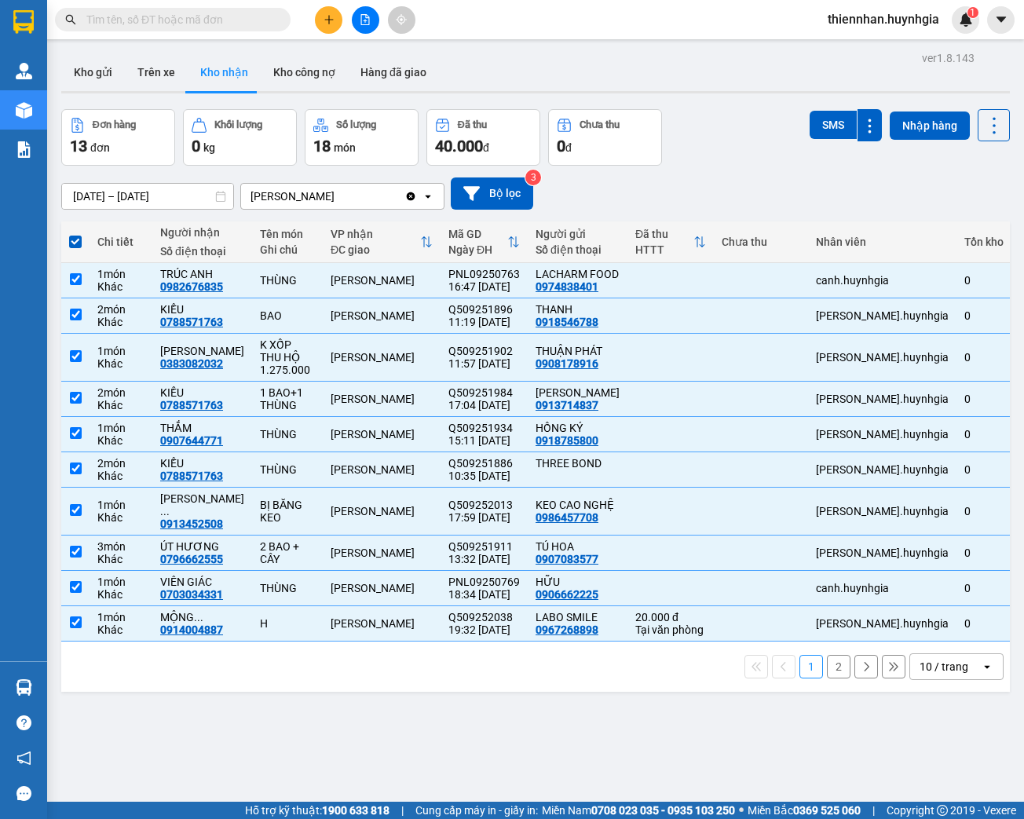
click at [922, 667] on div "10 / trang" at bounding box center [943, 667] width 49 height 16
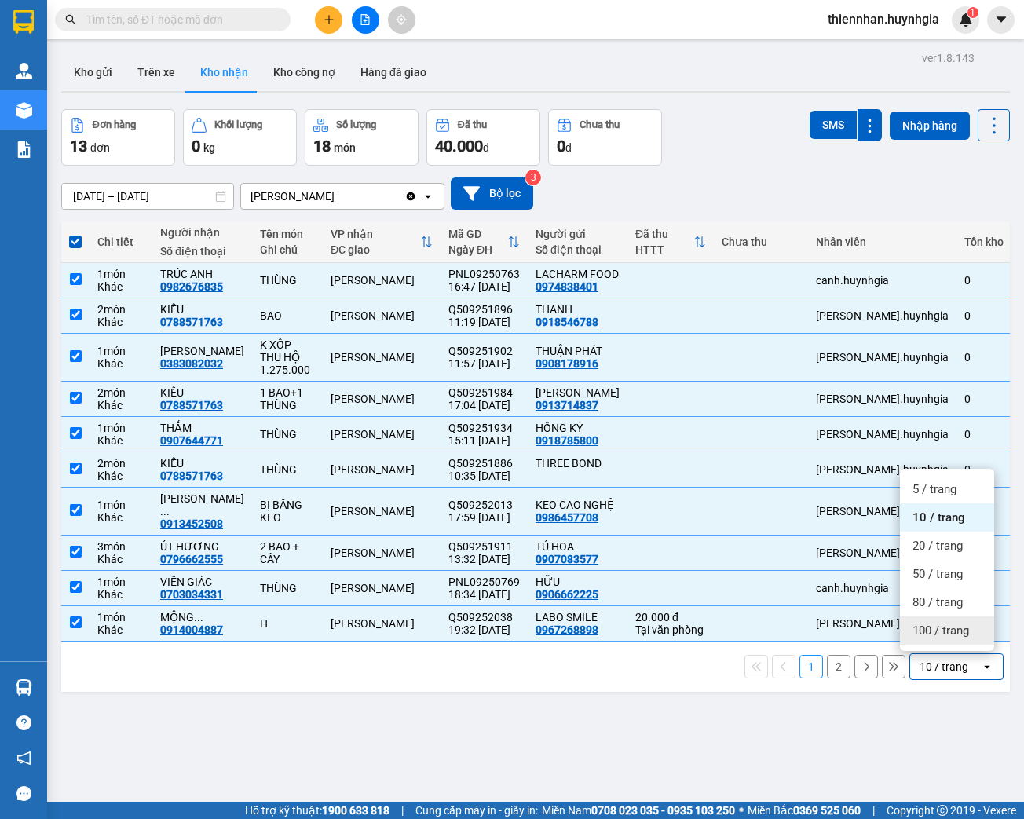
click at [929, 629] on span "100 / trang" at bounding box center [940, 631] width 57 height 16
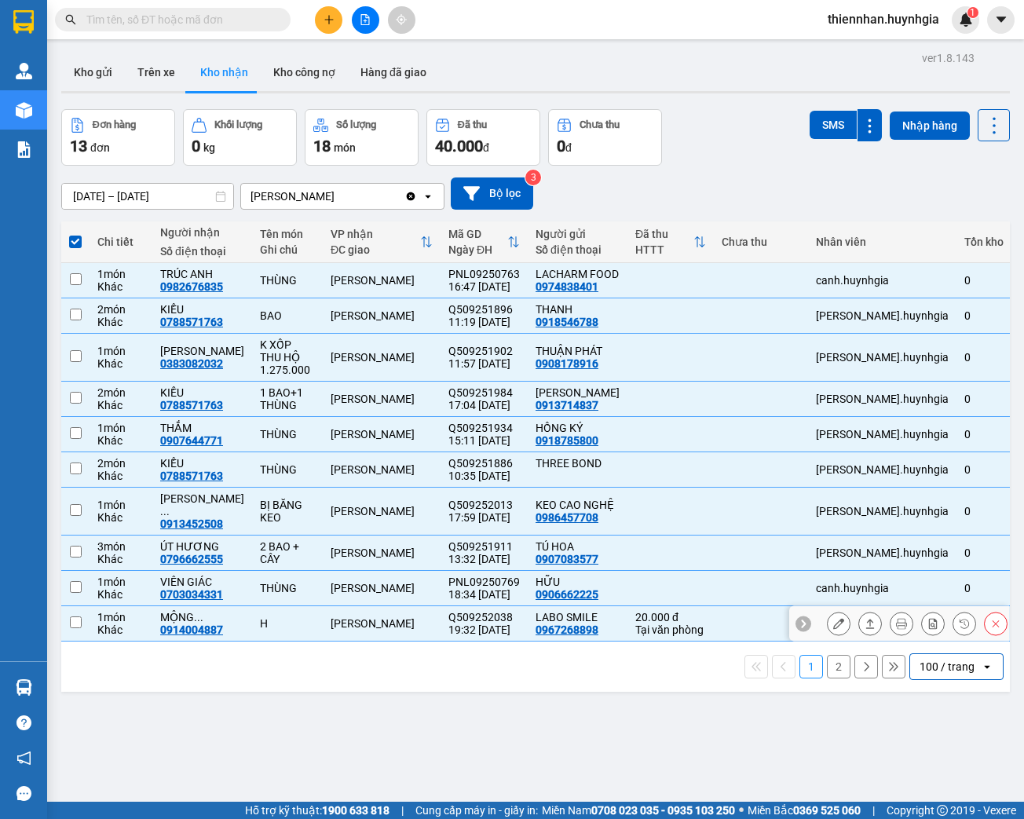
checkbox input "false"
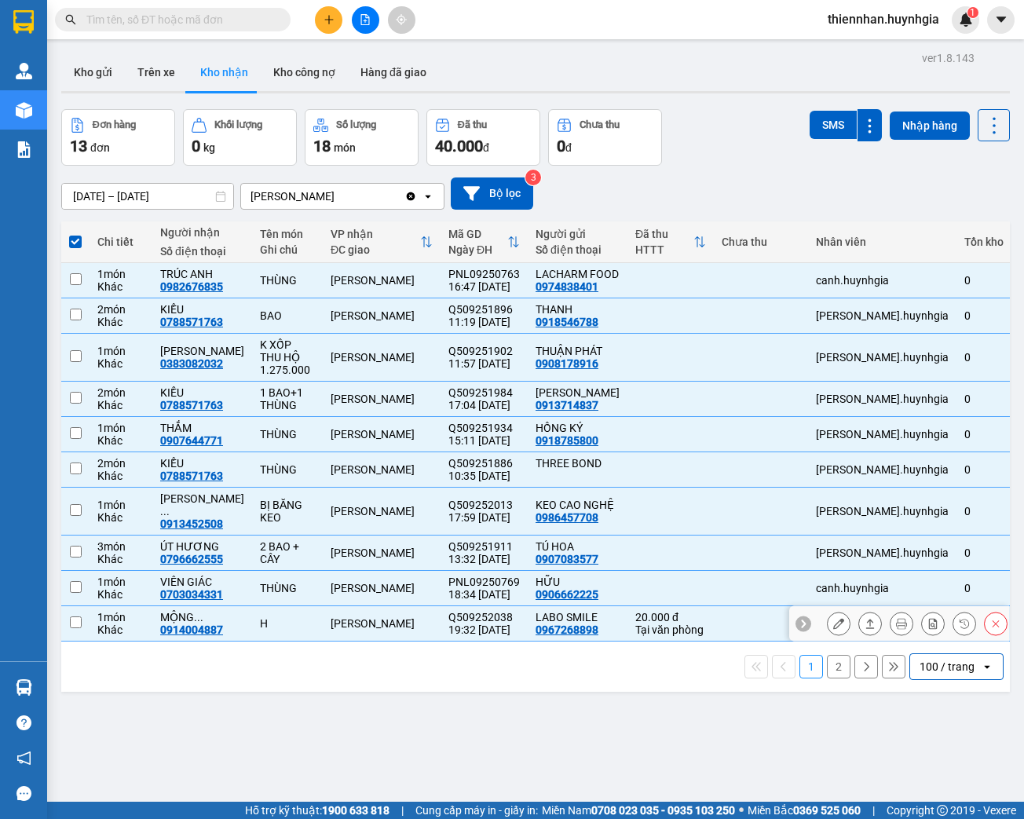
checkbox input "false"
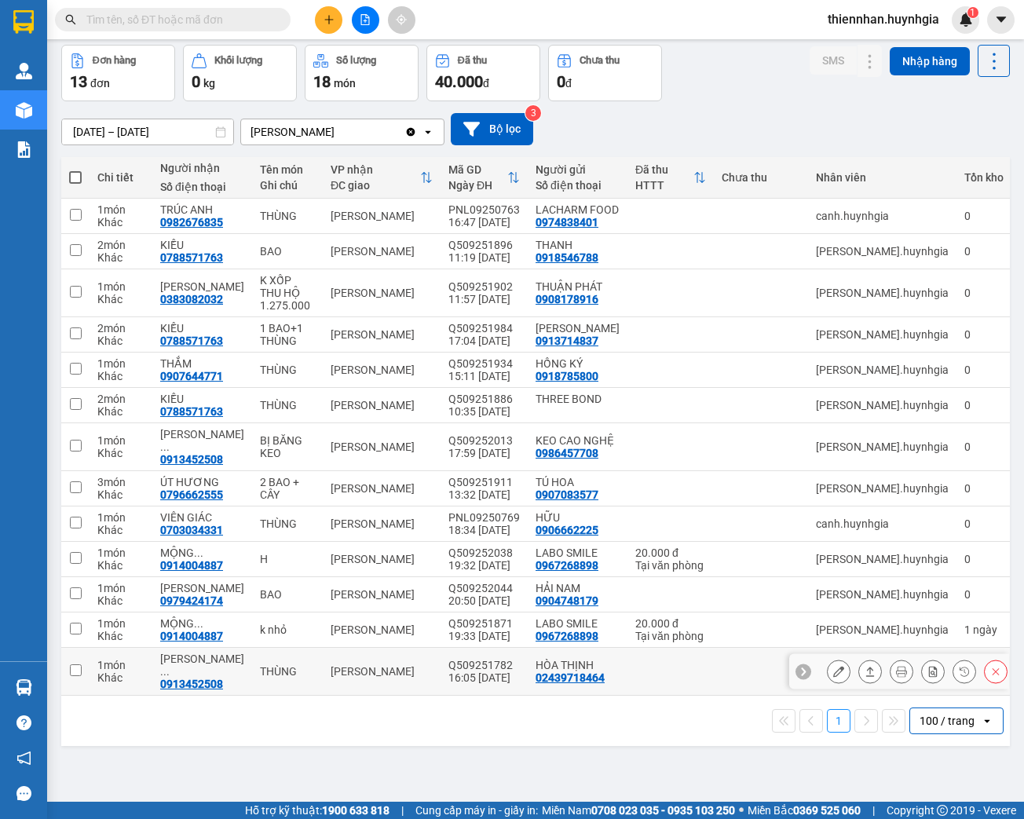
scroll to position [72, 0]
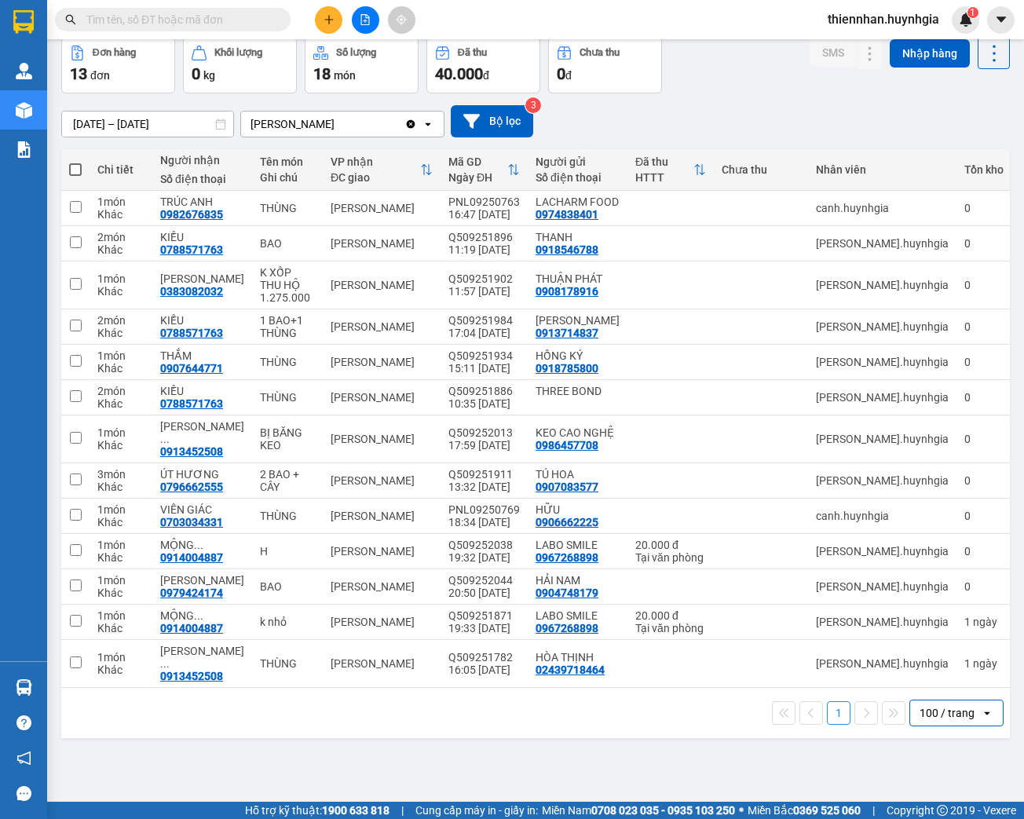
click at [675, 714] on div "1 100 / trang open" at bounding box center [535, 713] width 948 height 50
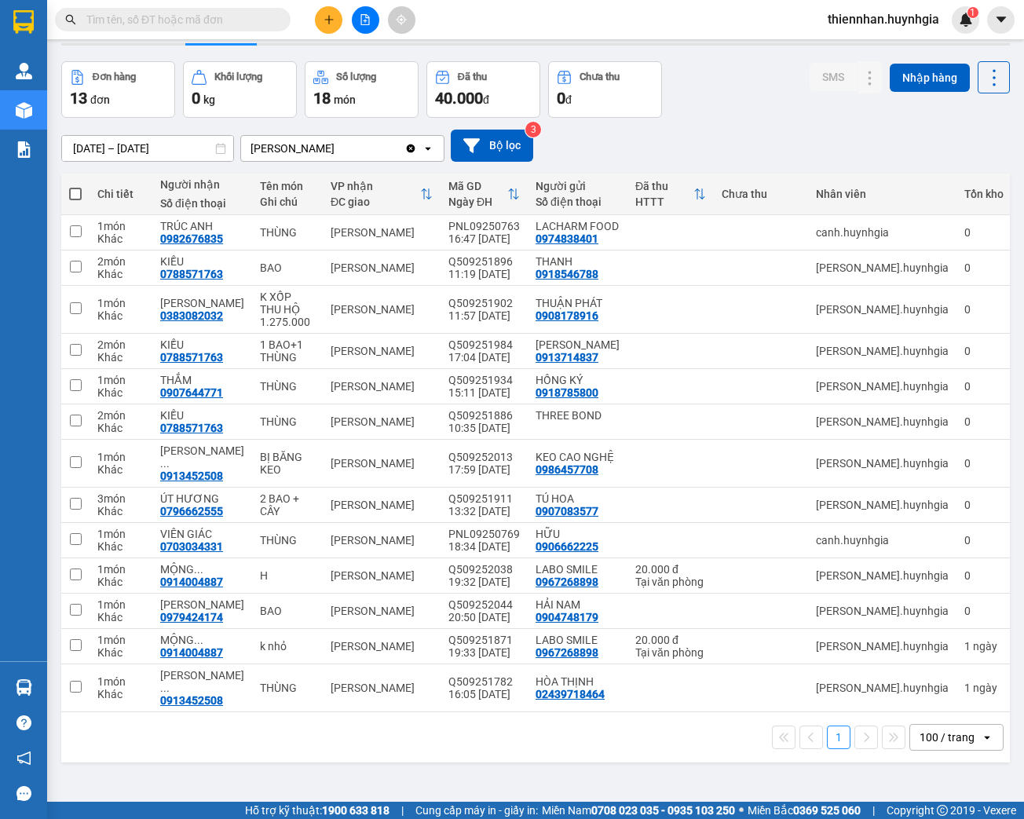
scroll to position [0, 0]
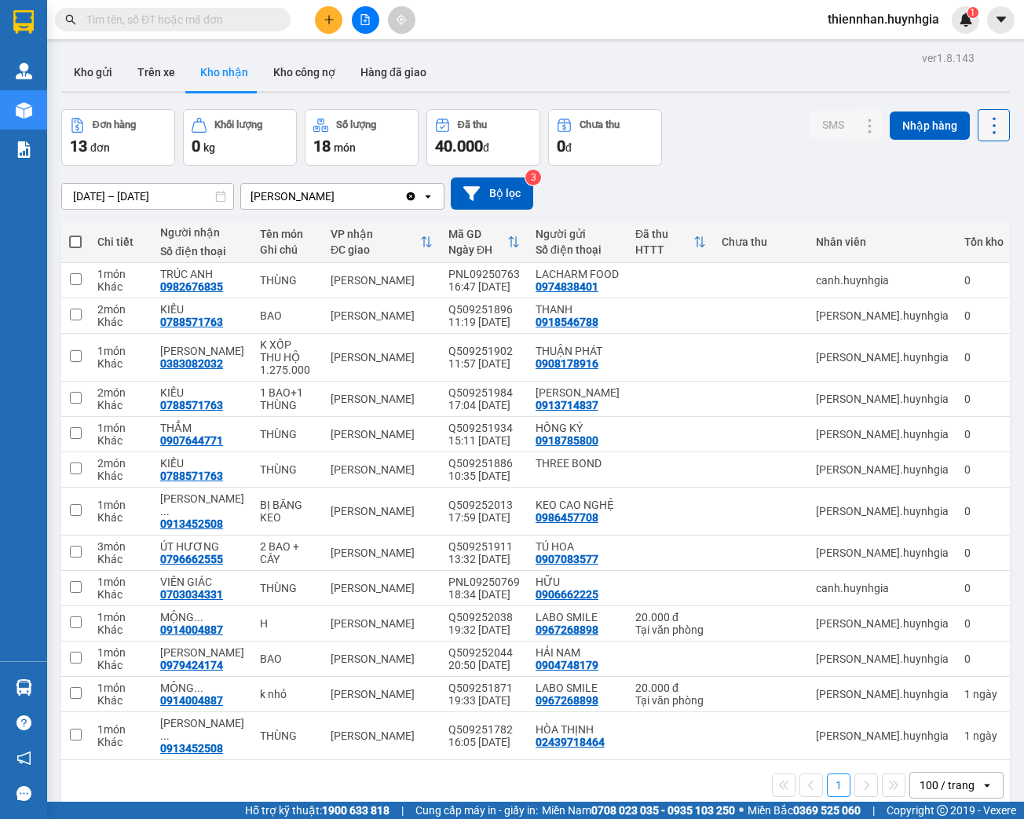
click at [979, 110] on button at bounding box center [993, 125] width 32 height 32
click at [973, 170] on span "Xuất excel" at bounding box center [965, 167] width 50 height 16
